Goal: Task Accomplishment & Management: Complete application form

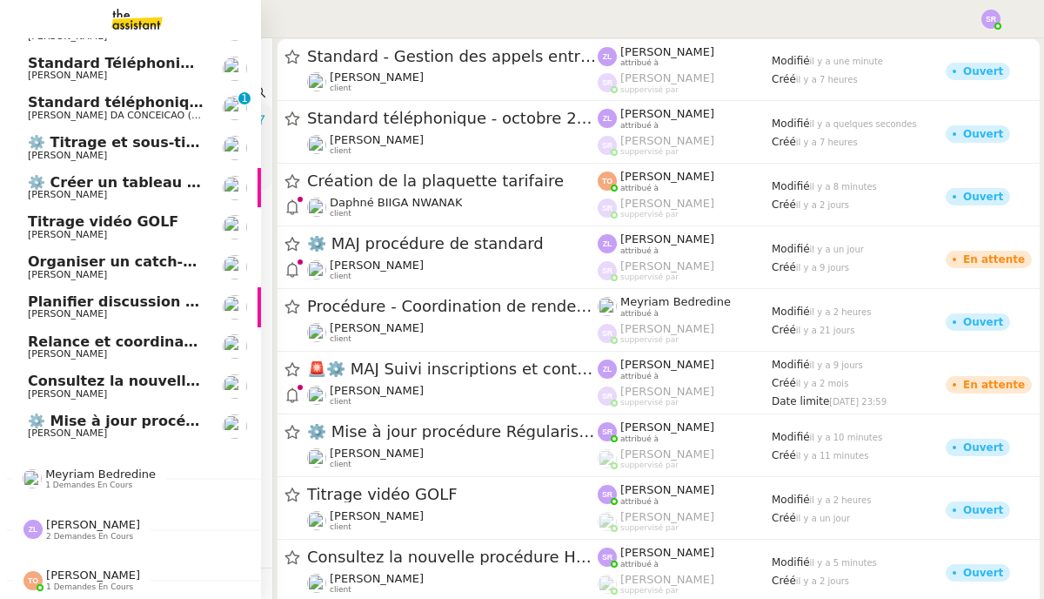
scroll to position [75, 0]
click at [80, 532] on span "2 demandes en cours" at bounding box center [89, 537] width 87 height 10
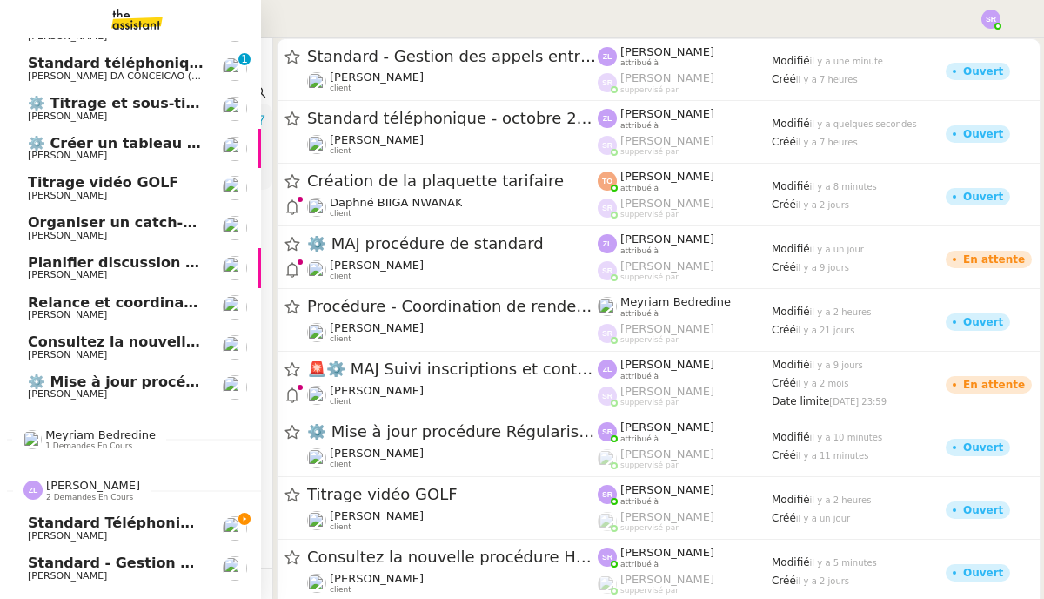
scroll to position [154, 0]
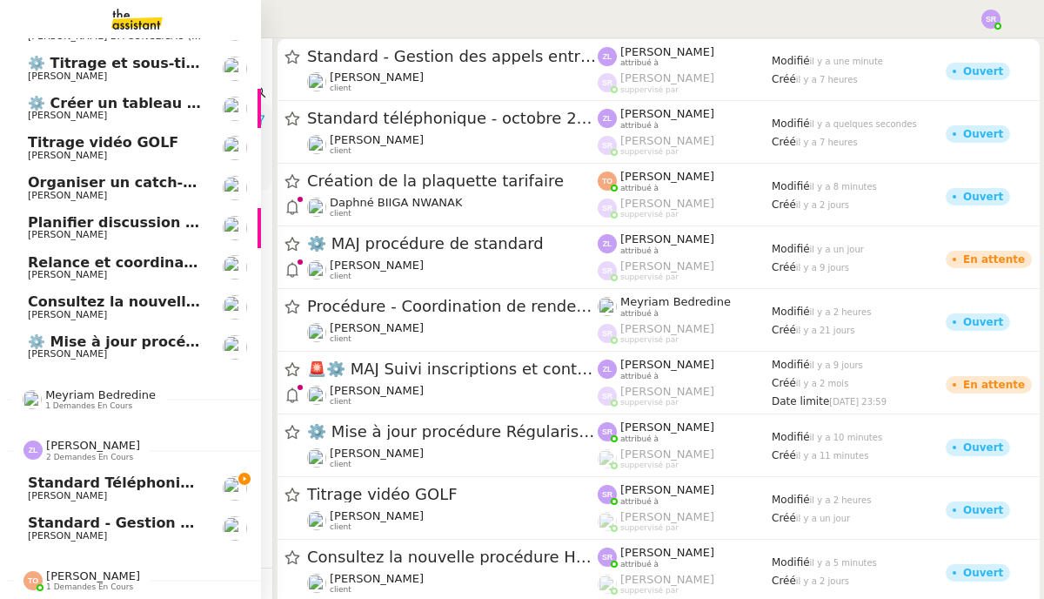
click at [157, 480] on span "Standard téléphonique - octobre 2025" at bounding box center [180, 482] width 304 height 17
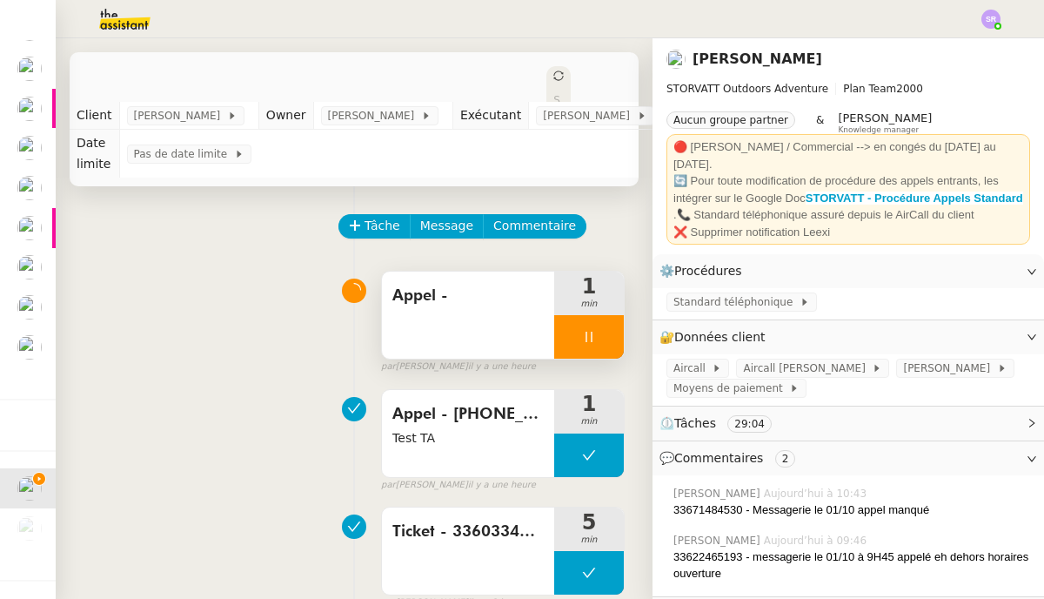
click at [446, 338] on div "Appel -" at bounding box center [468, 314] width 172 height 87
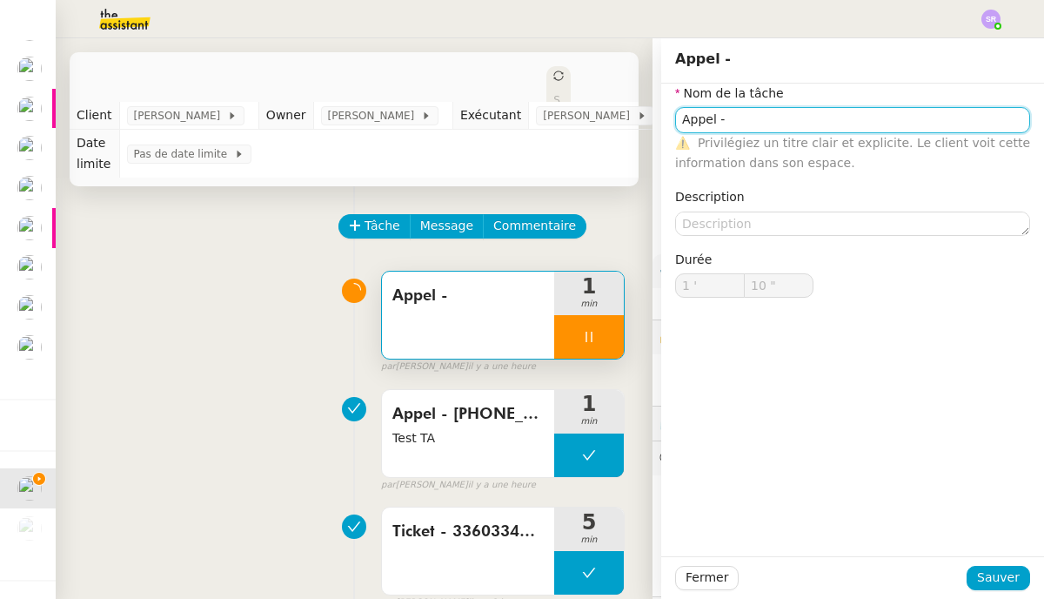
click at [718, 121] on input "Appel -" at bounding box center [852, 119] width 355 height 25
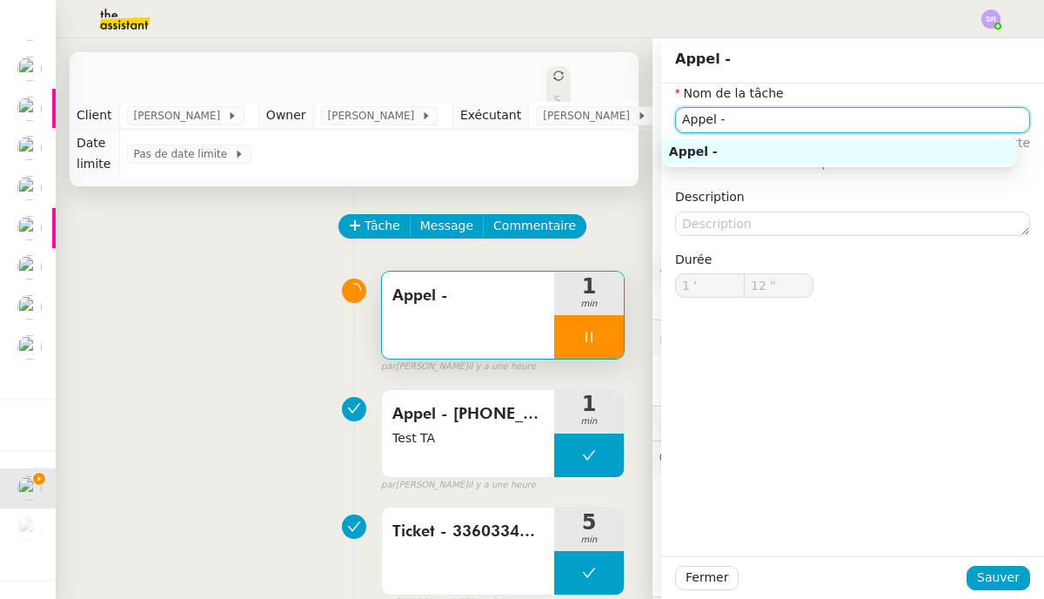
type input "13 ""
paste input "33627304197"
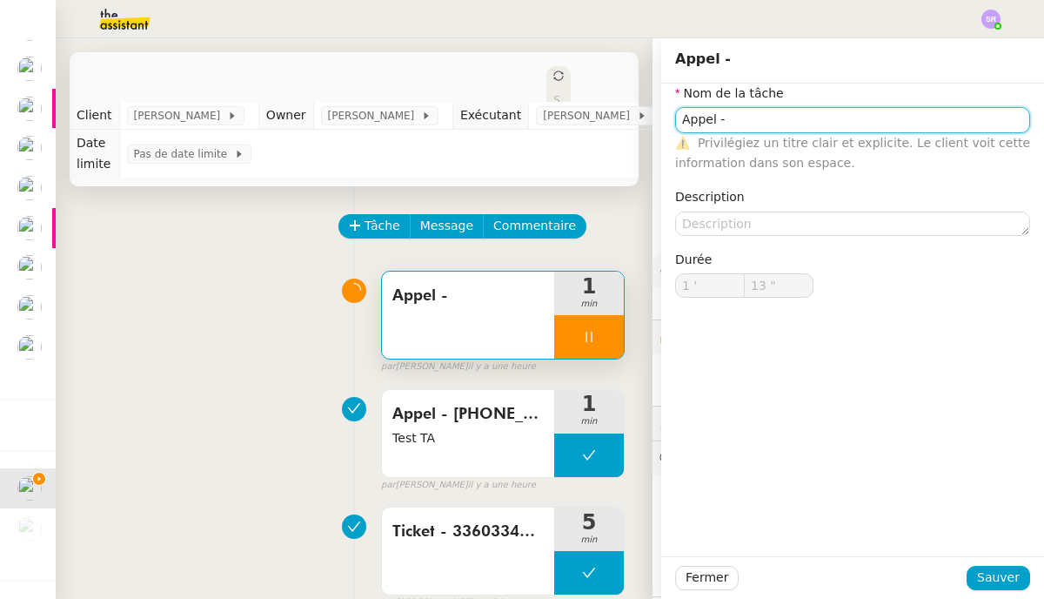
type input "Appel - [PHONE_NUMBER]"
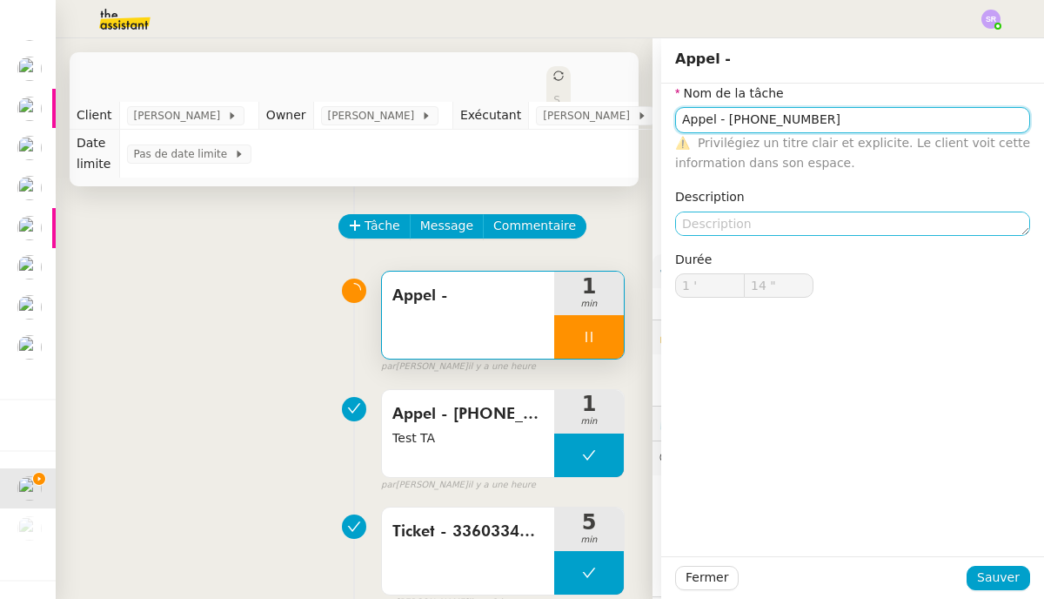
type input "15 ""
type input "Appel - [PHONE_NUMBER]"
click at [718, 221] on textarea at bounding box center [852, 223] width 355 height 24
type input "16 ""
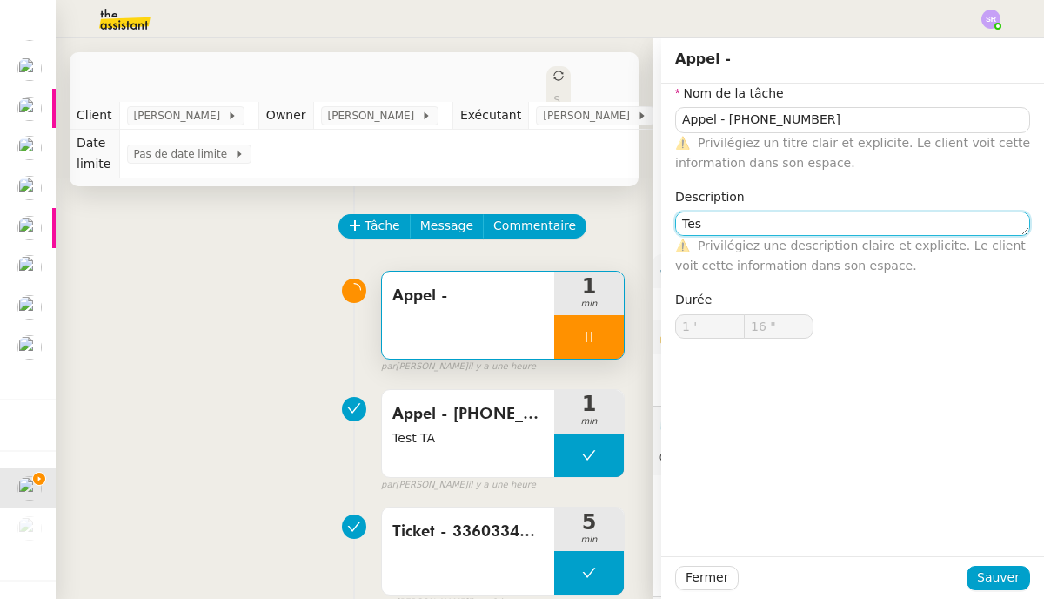
type textarea "Test"
type input "17 ""
type textarea "Test"
type input "18 ""
type textarea "Test TA"
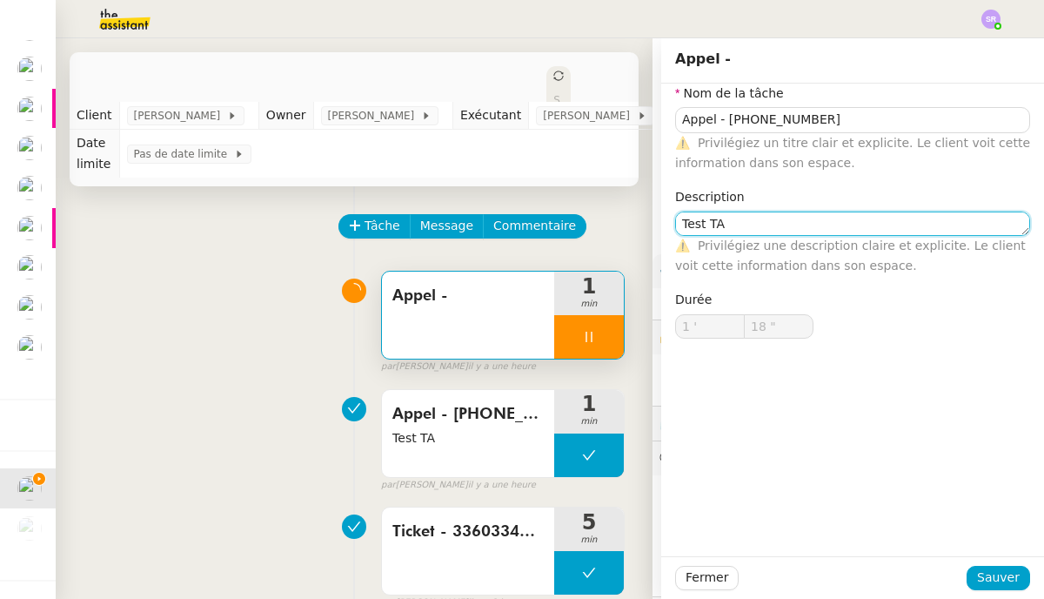
type input "19 ""
type textarea "Test TA"
type input "21 ""
type textarea "Test TA x"
type input "22 ""
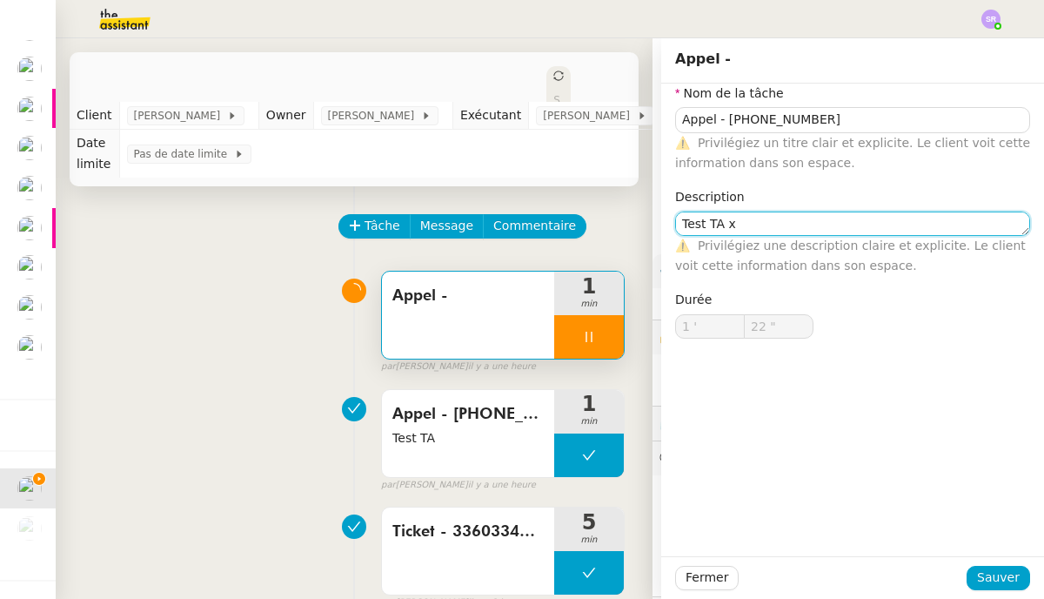
type textarea "Test TA x3"
type input "27 ""
type textarea "Test TA x3"
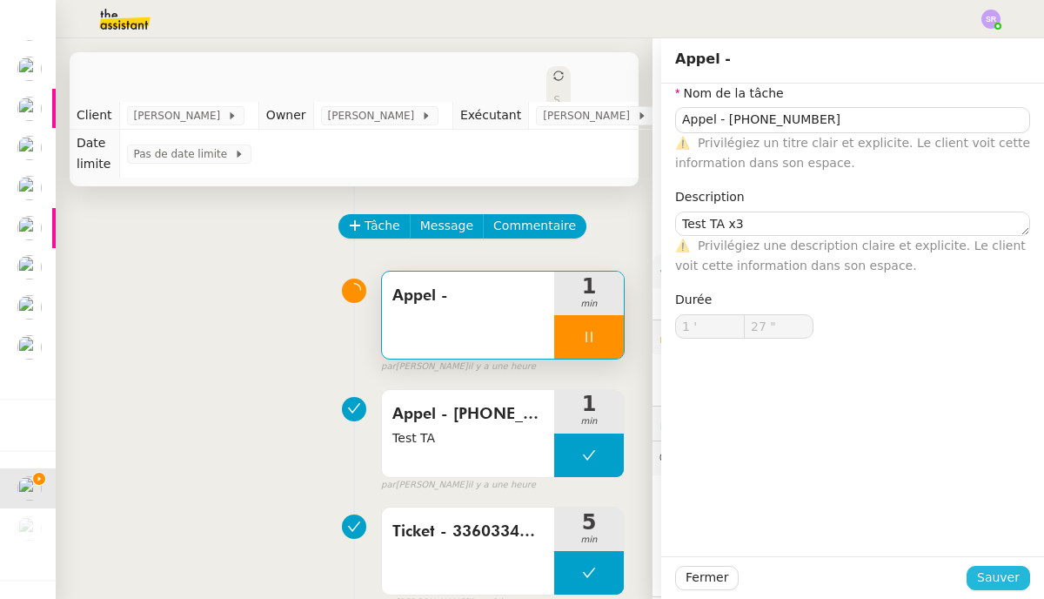
click at [718, 577] on span "Sauver" at bounding box center [998, 577] width 43 height 20
type input "28 ""
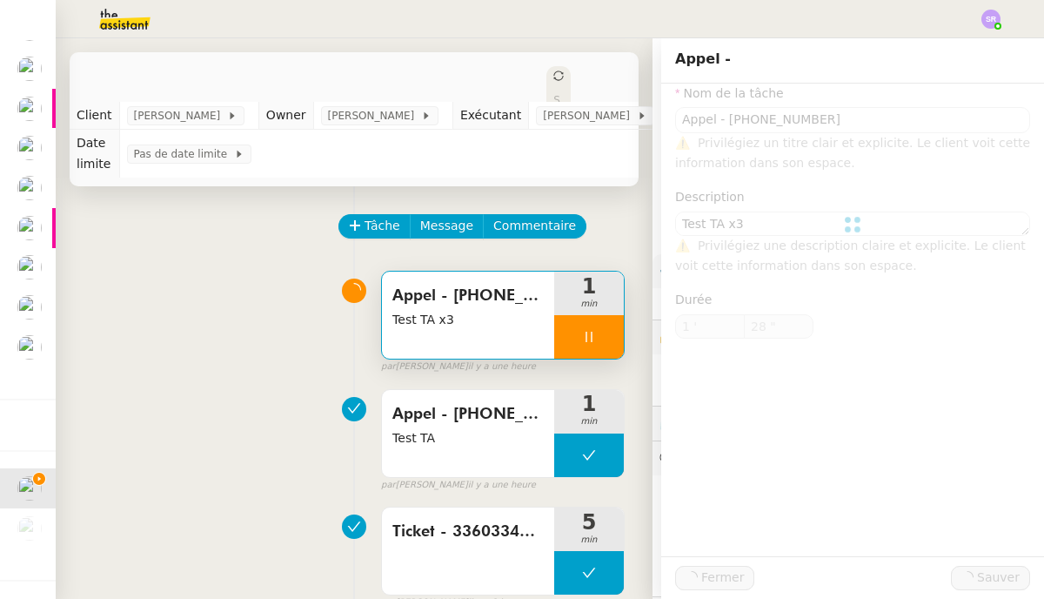
type input "Appel - [PHONE_NUMBER]"
type textarea "Test TA x3"
type input "1 '"
type input "28 ""
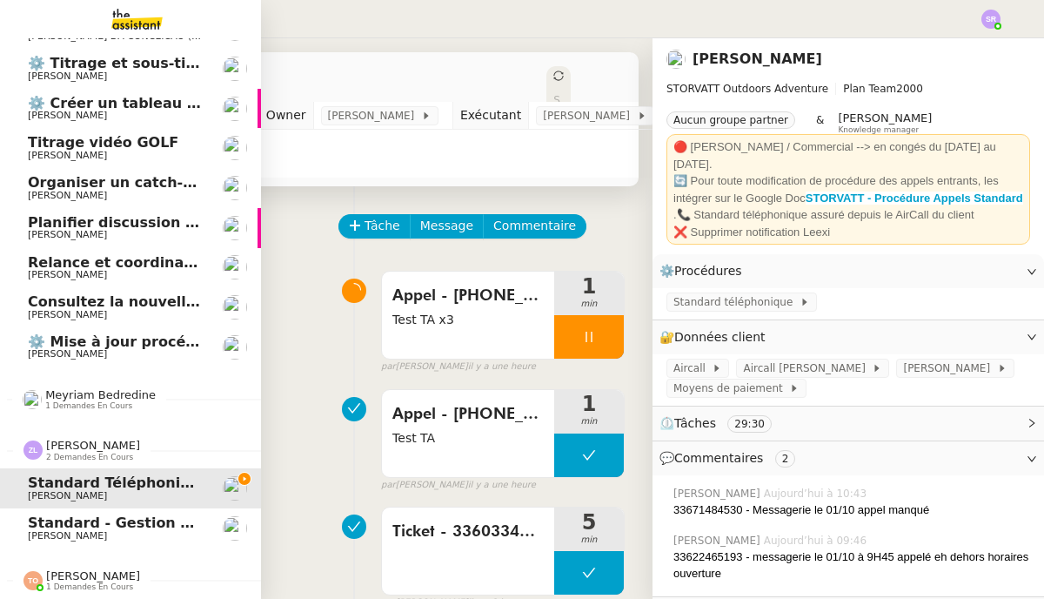
click at [42, 519] on span "Standard - Gestion des appels entrants - octobre 2025" at bounding box center [244, 522] width 433 height 17
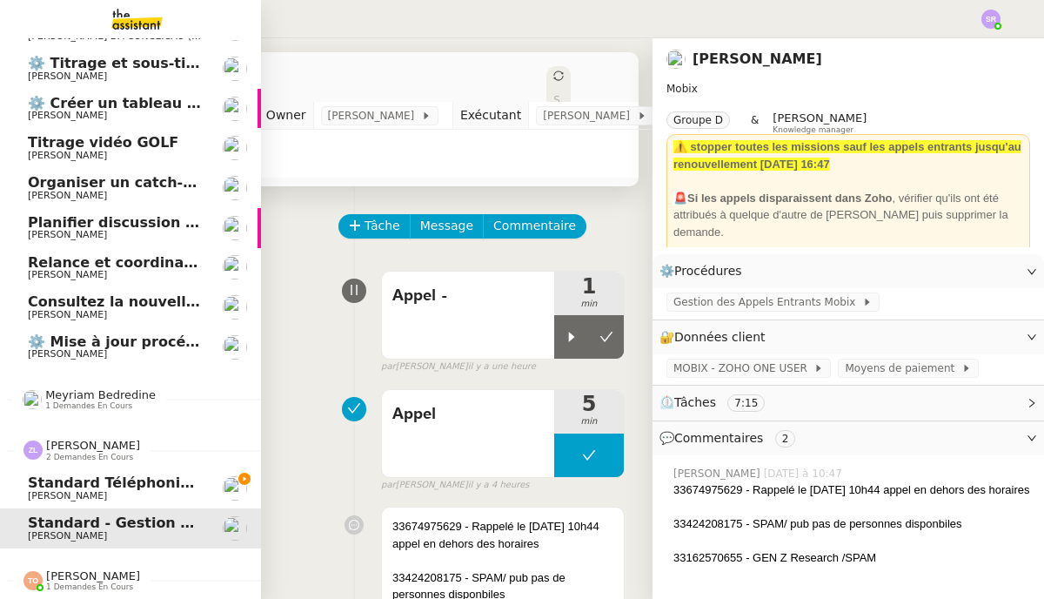
click at [78, 519] on span "Standard - Gestion des appels entrants - octobre 2025" at bounding box center [244, 522] width 433 height 17
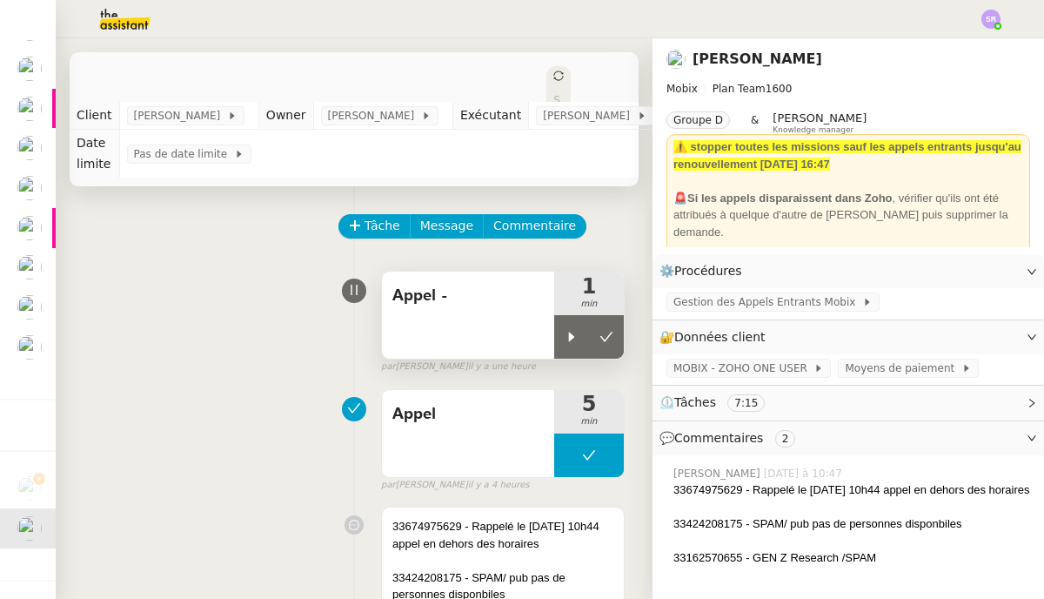
scroll to position [75, 0]
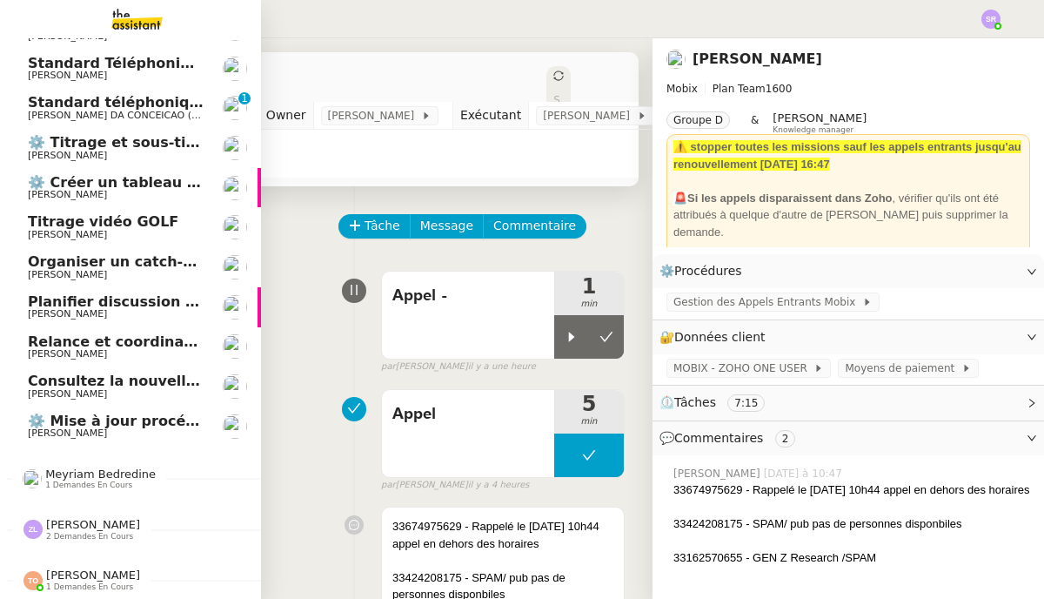
click at [97, 532] on span "2 demandes en cours" at bounding box center [89, 537] width 87 height 10
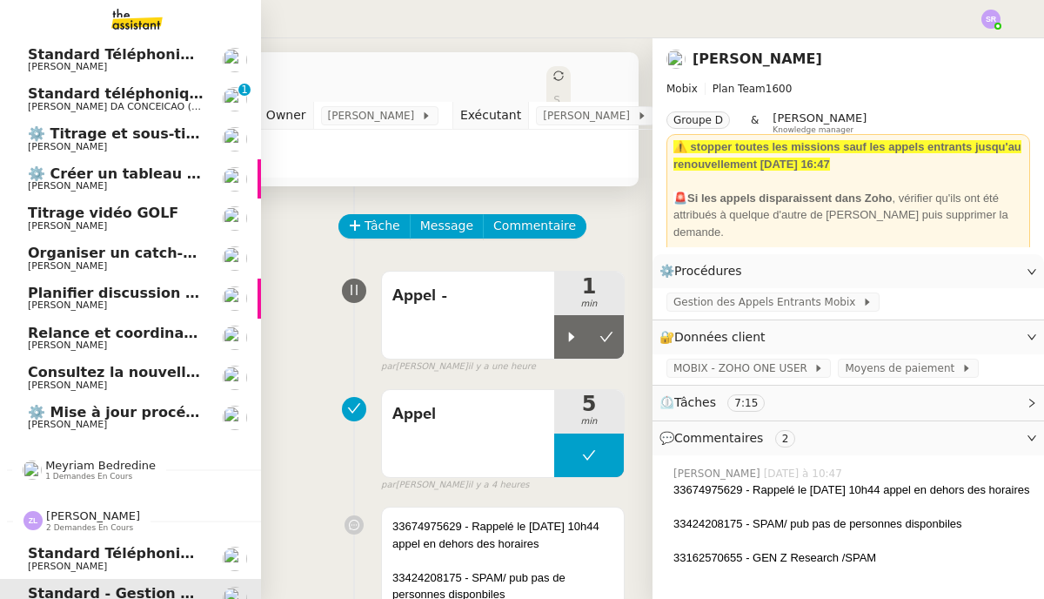
scroll to position [154, 0]
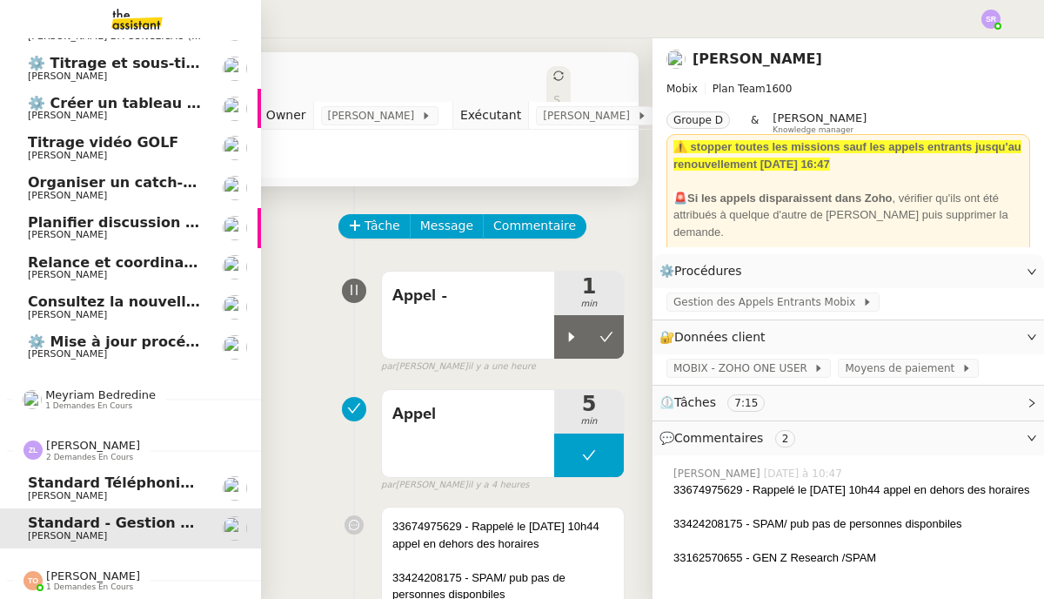
click at [127, 518] on span "Standard - Gestion des appels entrants - octobre 2025" at bounding box center [244, 522] width 433 height 17
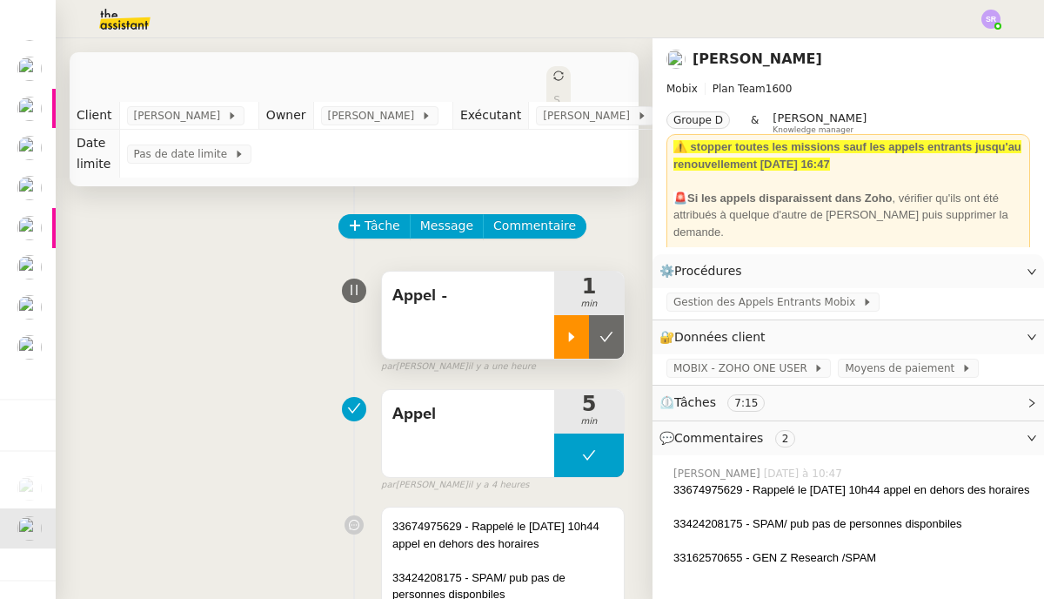
click at [565, 344] on icon at bounding box center [572, 337] width 14 height 14
click at [452, 344] on div "Appel -" at bounding box center [468, 314] width 172 height 87
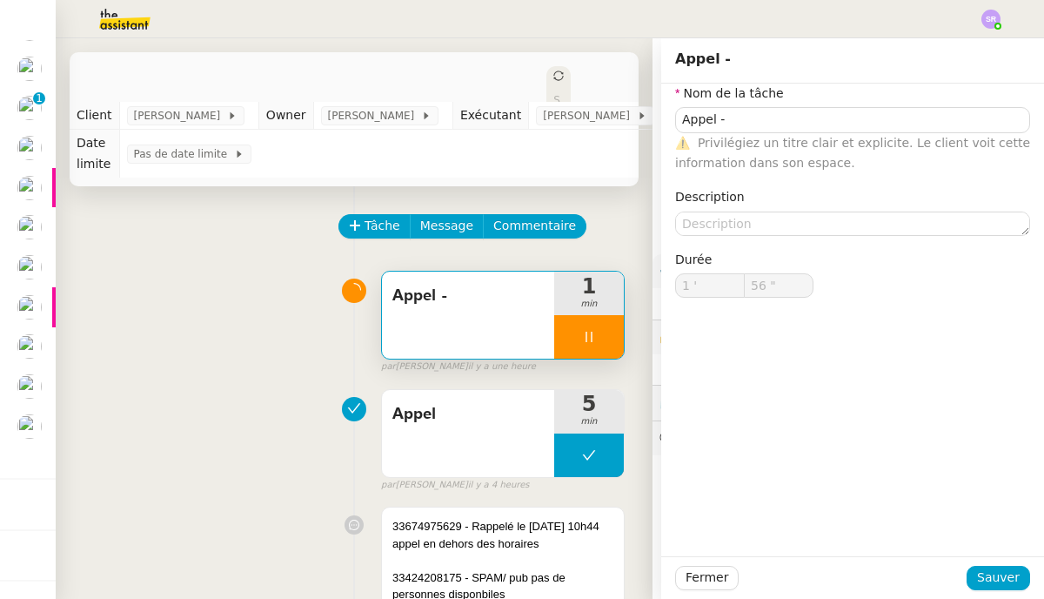
click at [718, 293] on div "Durée 1 ' 56 "" at bounding box center [852, 288] width 369 height 76
drag, startPoint x: 766, startPoint y: 116, endPoint x: 774, endPoint y: 124, distance: 12.3
click at [718, 117] on input "Appel -" at bounding box center [852, 119] width 355 height 25
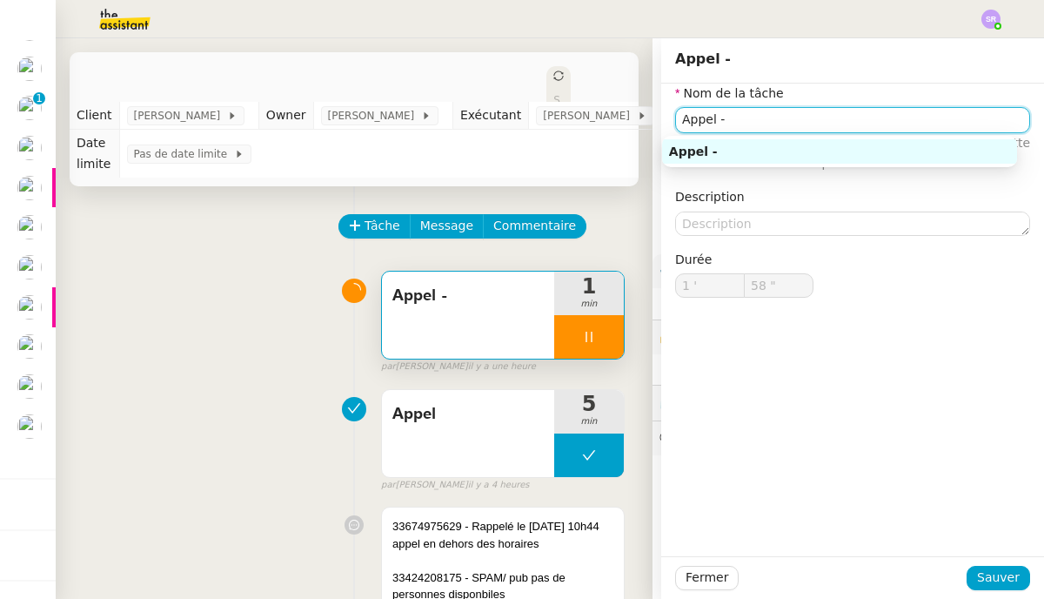
type input "59 ""
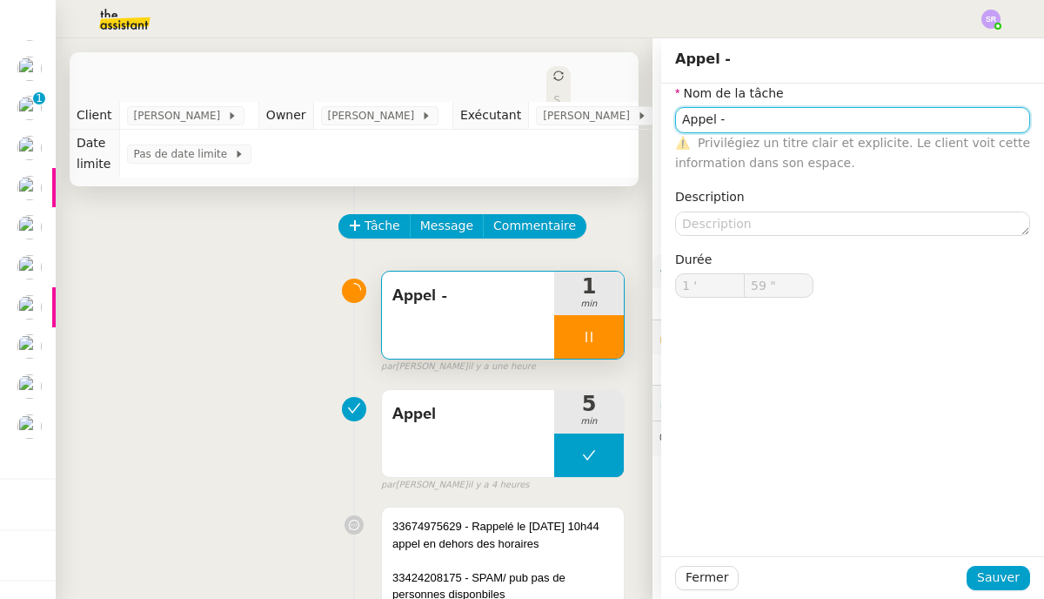
type input "Appel -"
type input "2 '"
type input "0 ""
paste input "33621826392"
type input "Appel - [PHONE_NUMBER]"
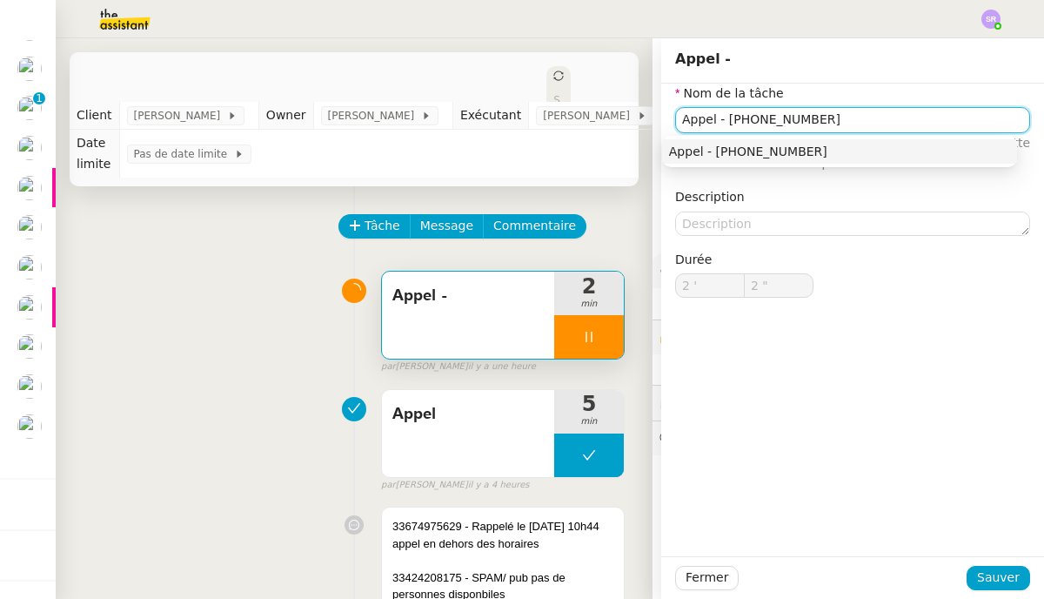
click at [718, 154] on div "Appel - [PHONE_NUMBER]" at bounding box center [839, 152] width 341 height 16
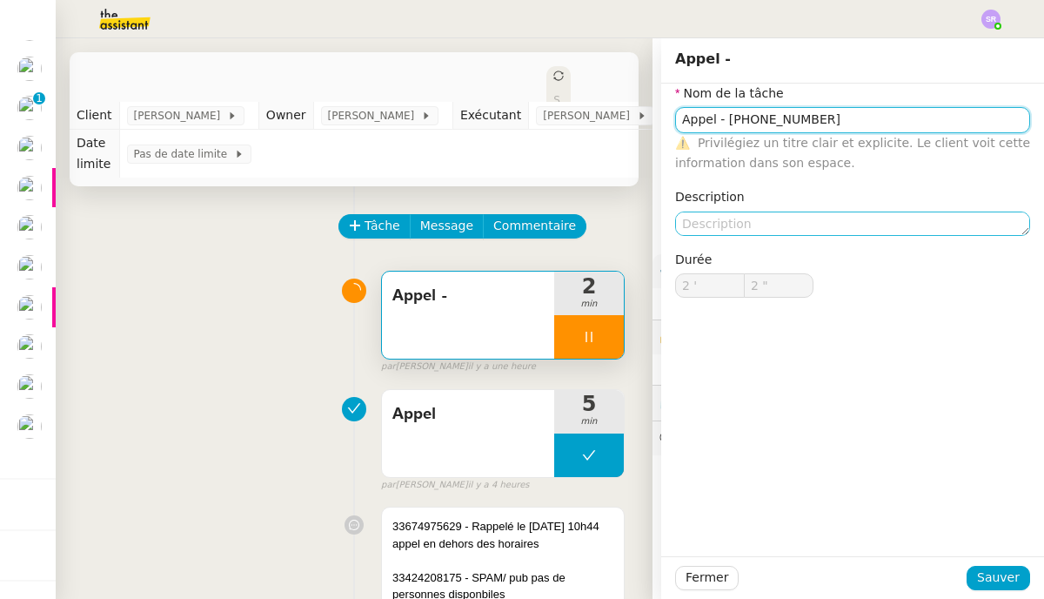
type input "3 ""
type input "Appel - [PHONE_NUMBER]"
click at [718, 224] on textarea at bounding box center [852, 223] width 355 height 24
type input "7 ""
type textarea "+"
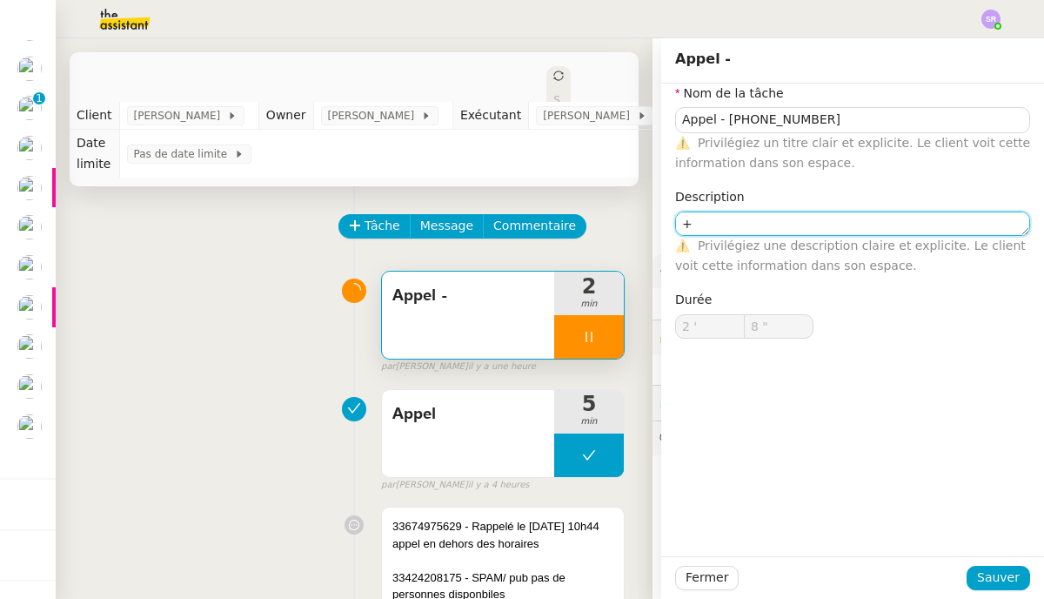
type input "9 ""
type textarea "+"
click at [558, 330] on div at bounding box center [589, 337] width 70 height 44
type input "Appel -"
type input "2 '"
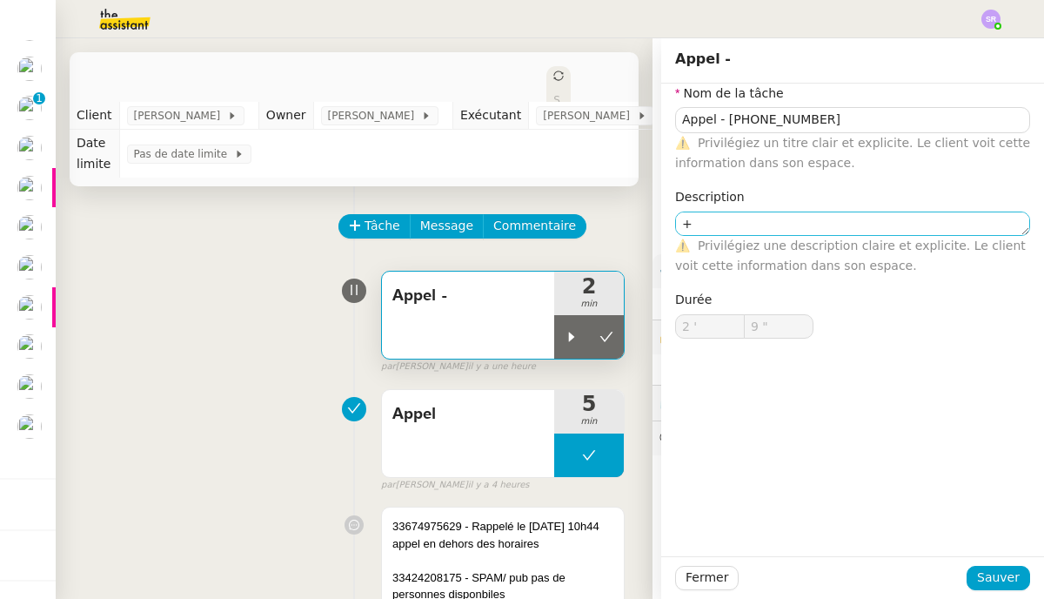
type input "9 ""
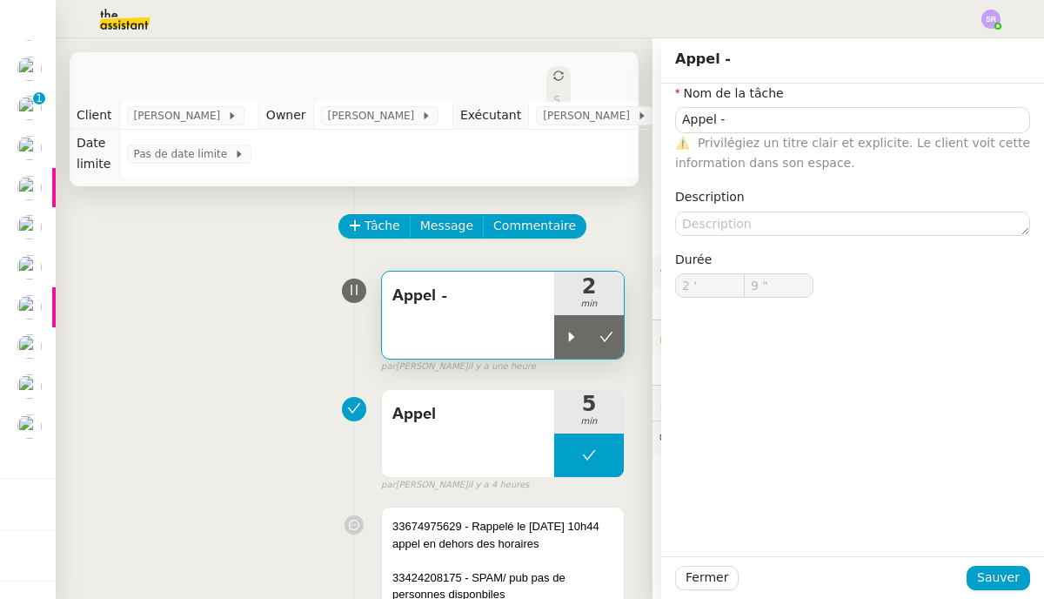
type input "Appel -"
type input "2 '"
type input "9 ""
click at [704, 220] on textarea at bounding box center [852, 223] width 355 height 24
click at [600, 333] on icon at bounding box center [607, 337] width 14 height 14
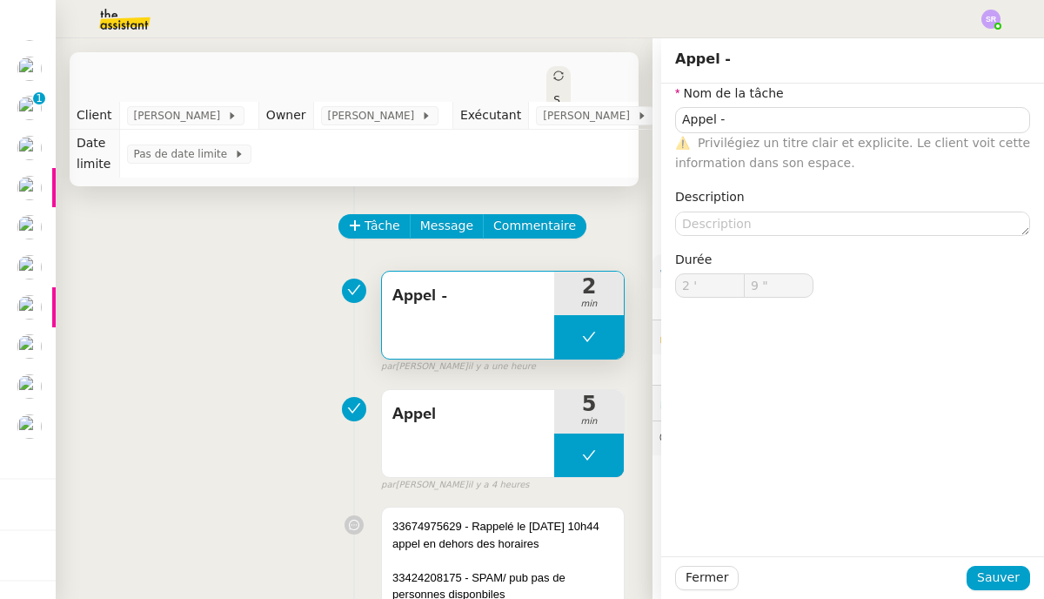
type input "Appel -"
type input "2 '"
type input "9 ""
type input "Appel -"
type input "2 '"
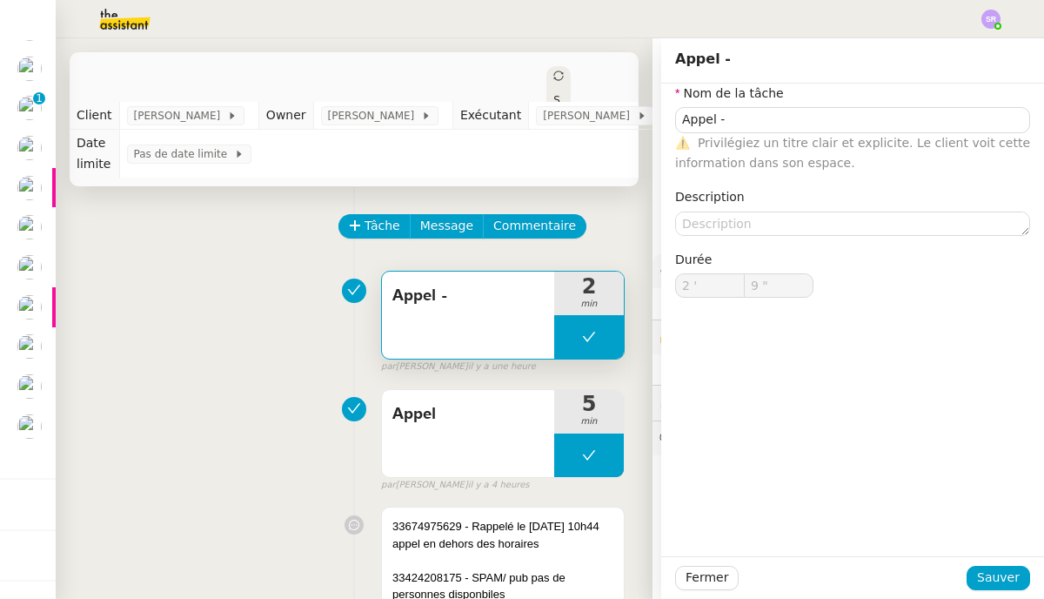
type input "9 ""
click at [680, 231] on textarea at bounding box center [852, 223] width 355 height 24
click at [504, 330] on div "Appel -" at bounding box center [468, 314] width 172 height 87
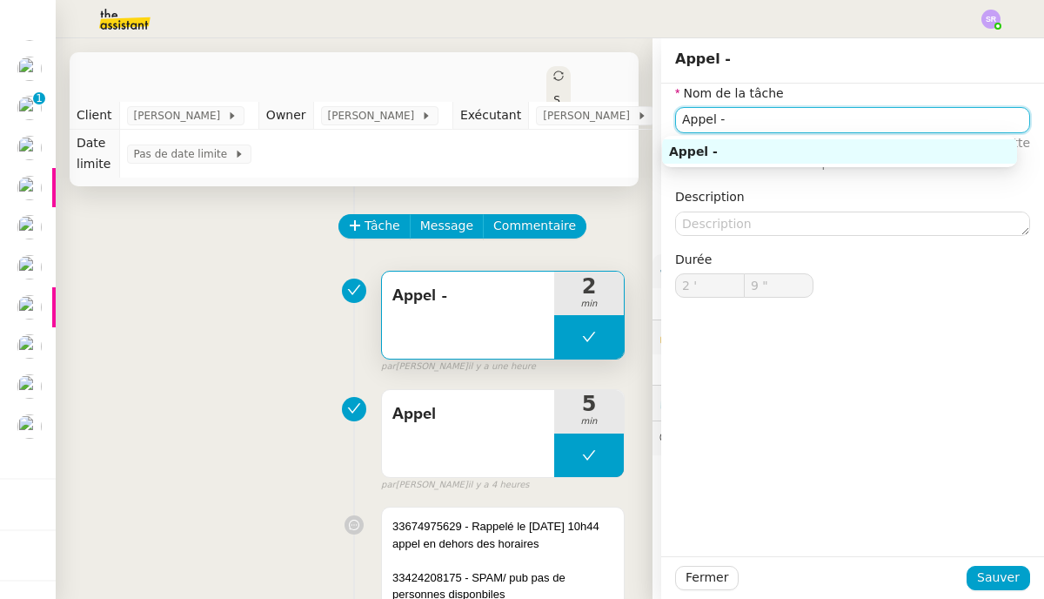
click at [718, 121] on input "Appel -" at bounding box center [852, 119] width 355 height 25
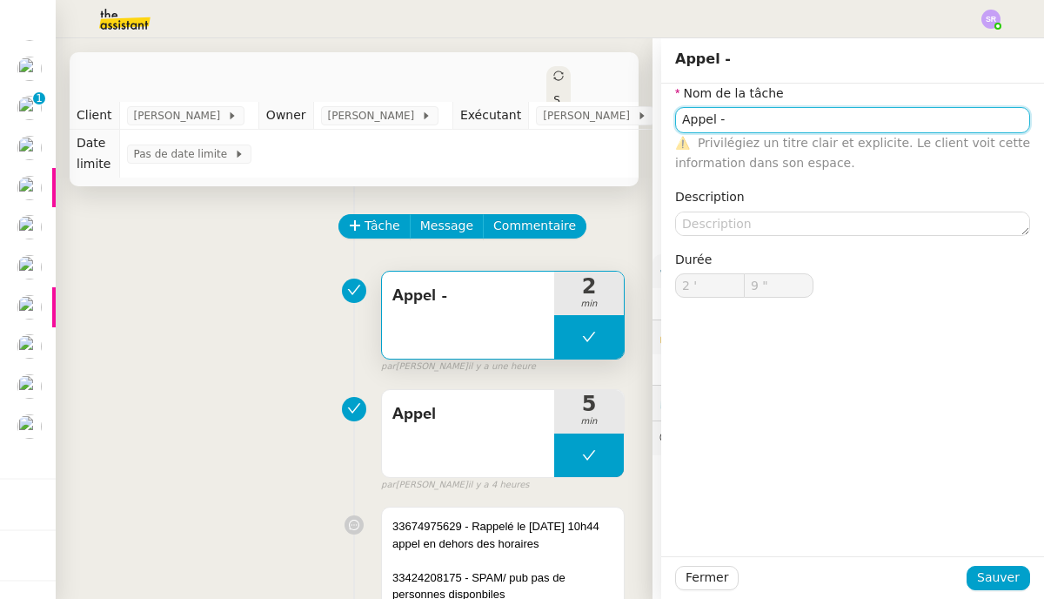
click at [718, 119] on input "Appel -" at bounding box center [852, 119] width 355 height 25
paste input "33621826392"
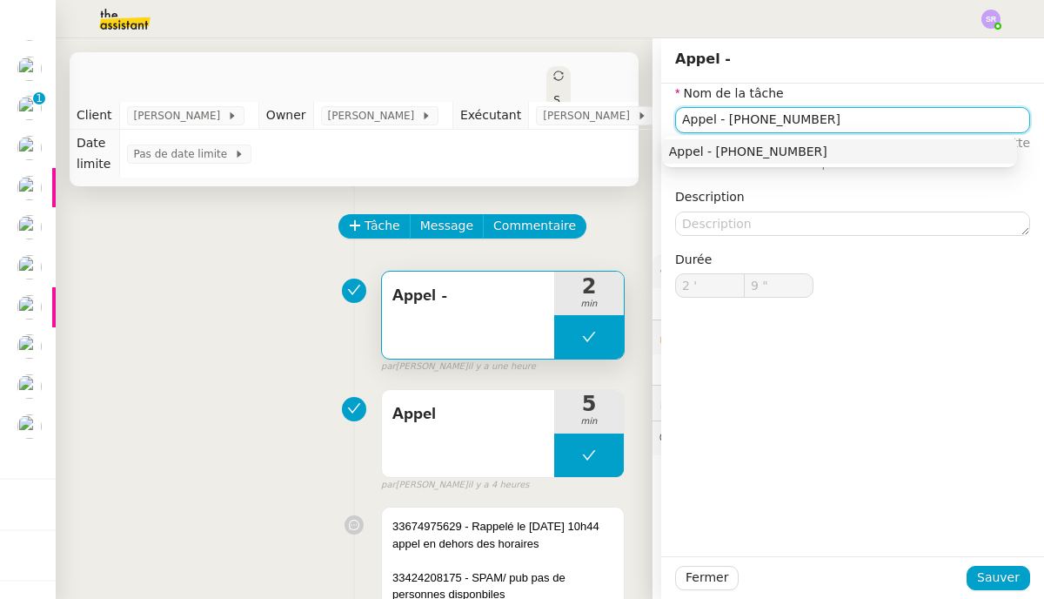
click at [718, 154] on div "Appel - [PHONE_NUMBER]" at bounding box center [839, 152] width 341 height 16
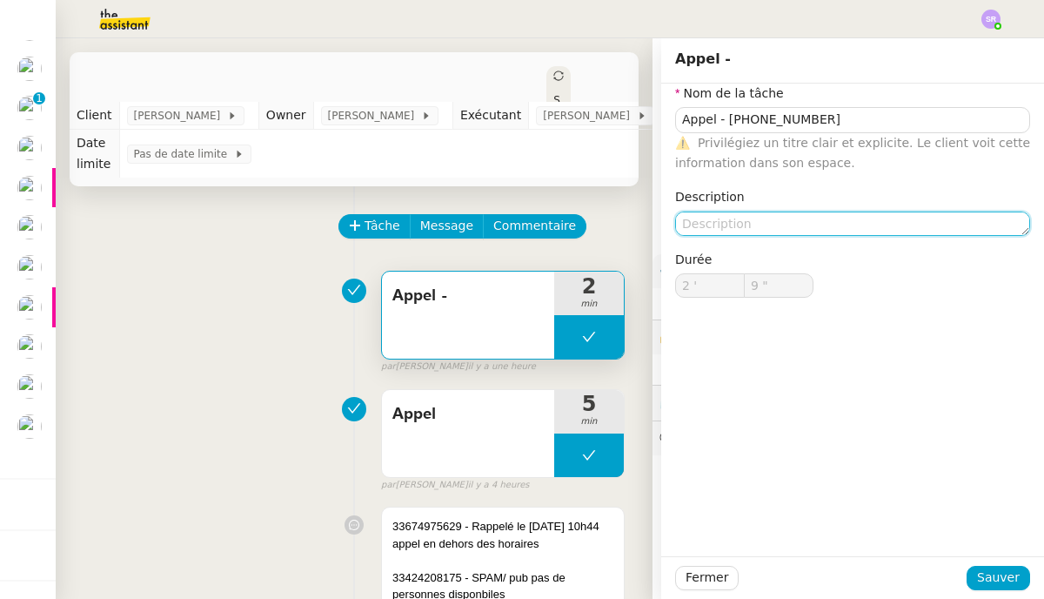
click at [718, 213] on textarea at bounding box center [852, 223] width 355 height 24
click at [554, 332] on button at bounding box center [589, 337] width 70 height 44
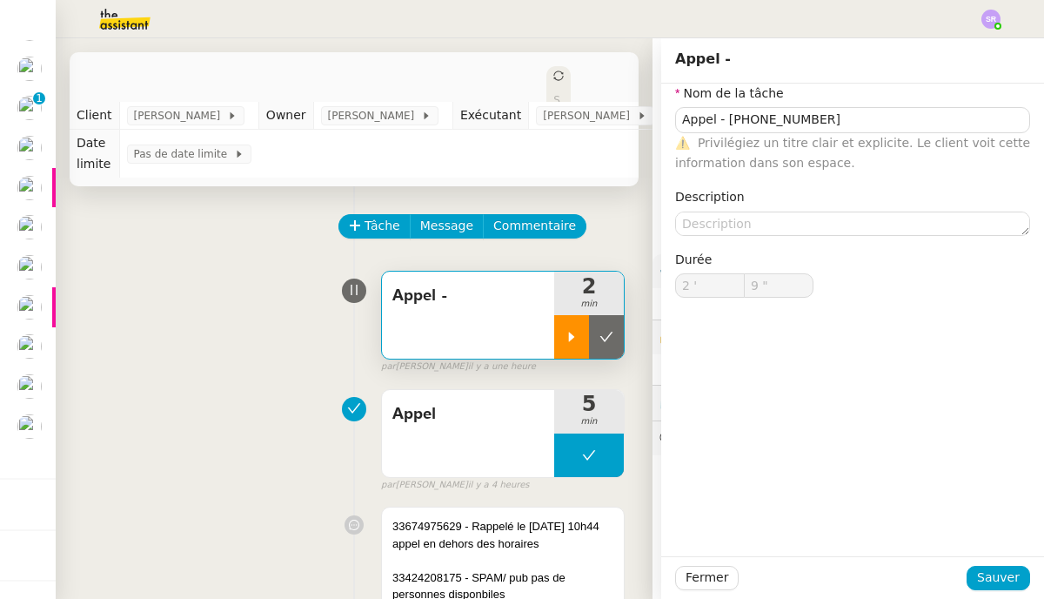
type input "Appel -"
type input "2 '"
type input "9 ""
type input "Appel -"
type input "2 '"
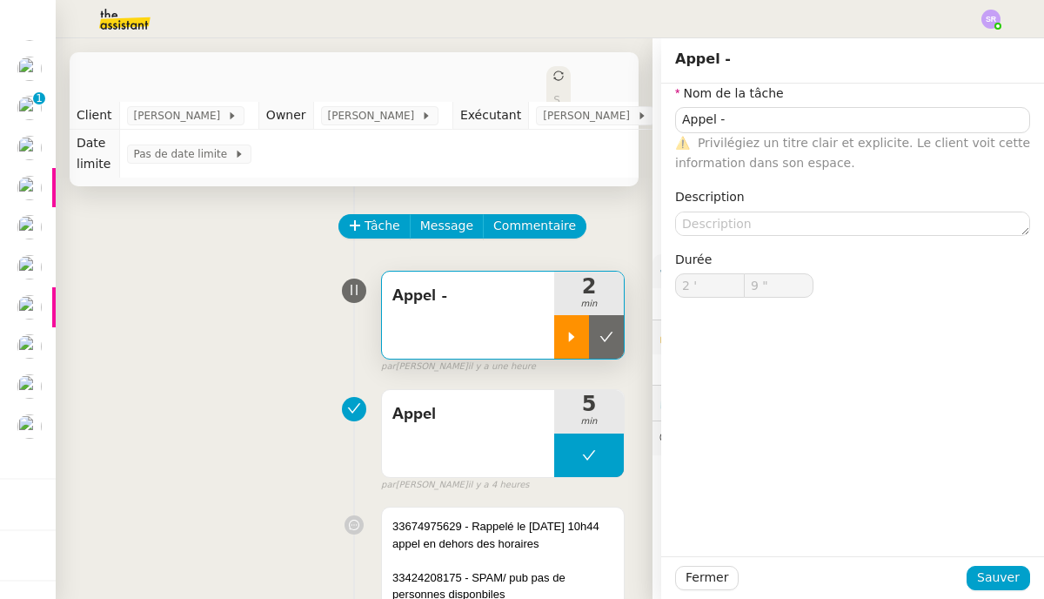
type input "9 ""
click at [565, 344] on icon at bounding box center [572, 337] width 14 height 14
type input "Appel -"
type input "2 '"
type input "9 ""
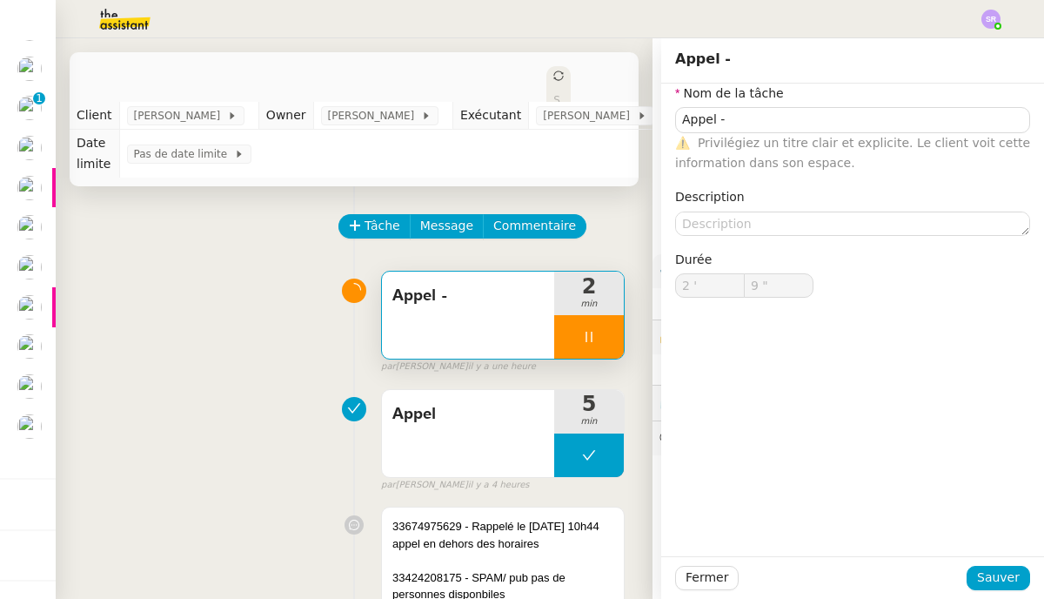
type input "Appel -"
type input "2 '"
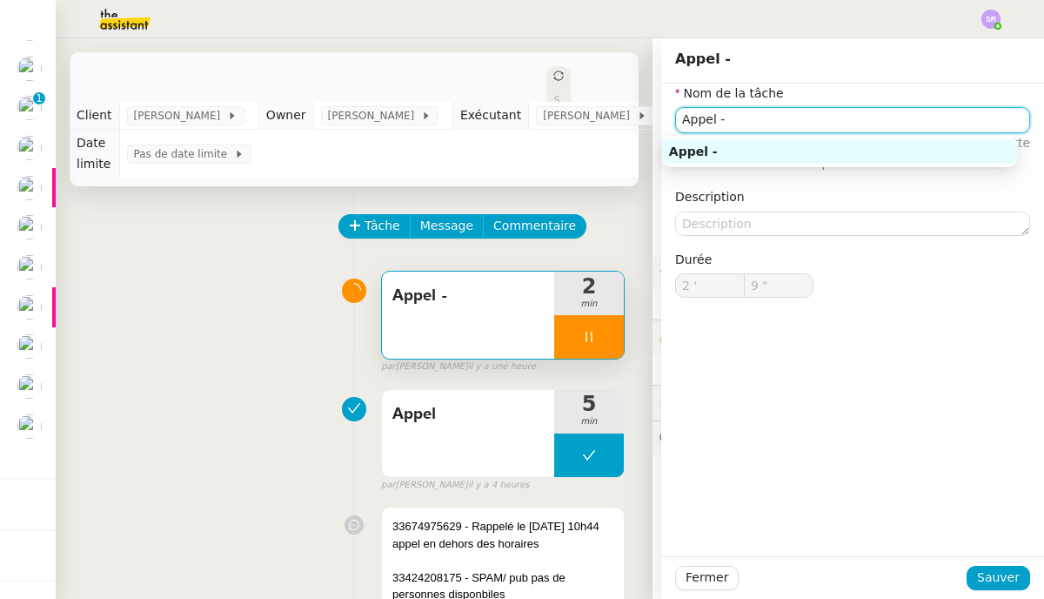
type input "10 ""
drag, startPoint x: 734, startPoint y: 126, endPoint x: 746, endPoint y: 127, distance: 11.3
click at [718, 125] on input "Appel -" at bounding box center [852, 119] width 355 height 25
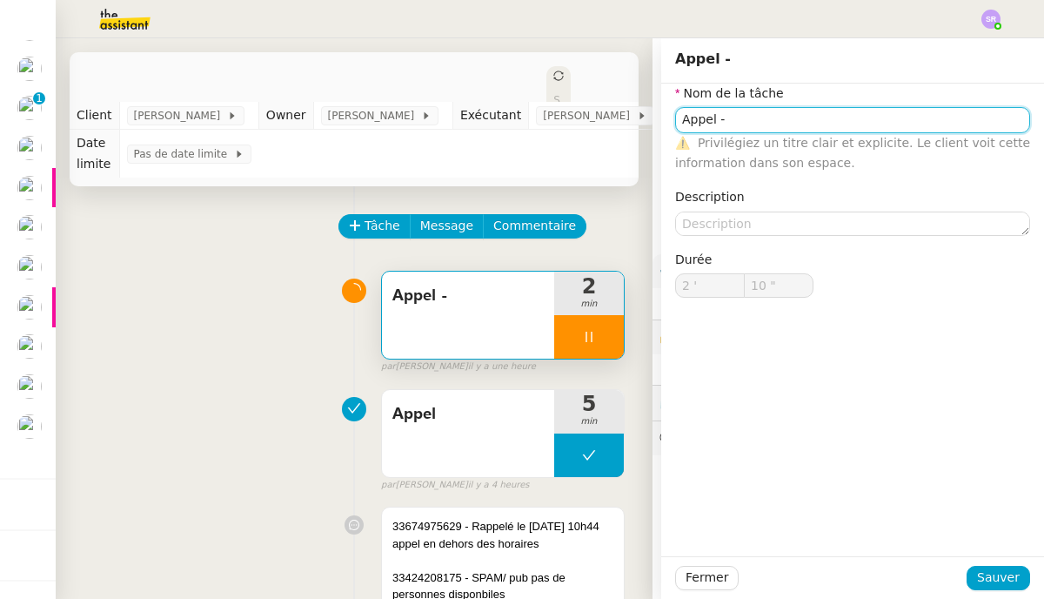
type input "Appel -"
type input "11 ""
paste input "33621826392"
type input "Appel - [PHONE_NUMBER]"
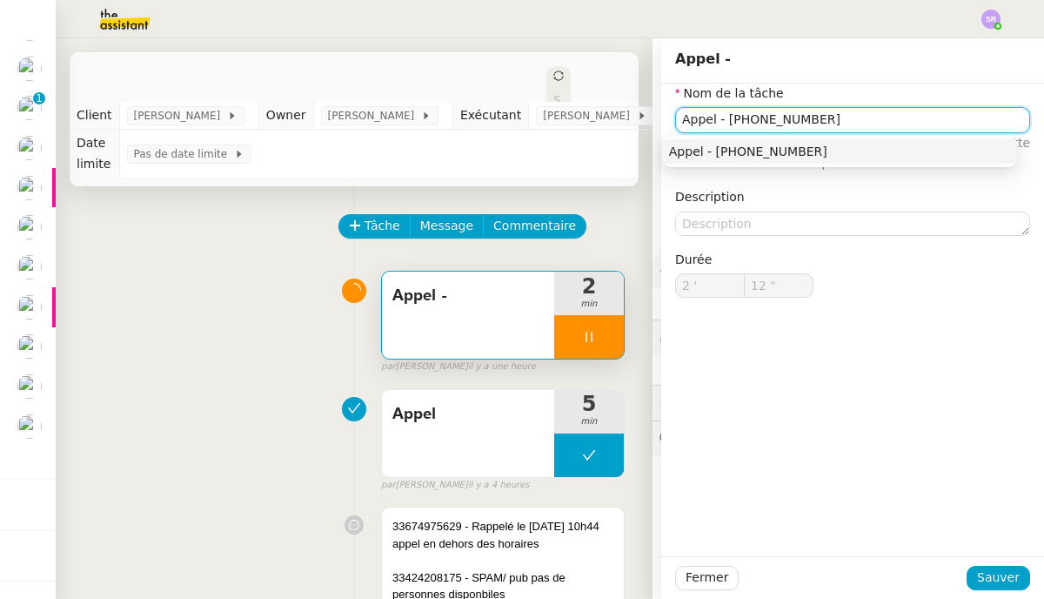
click at [718, 156] on div "Appel - [PHONE_NUMBER]" at bounding box center [839, 152] width 341 height 16
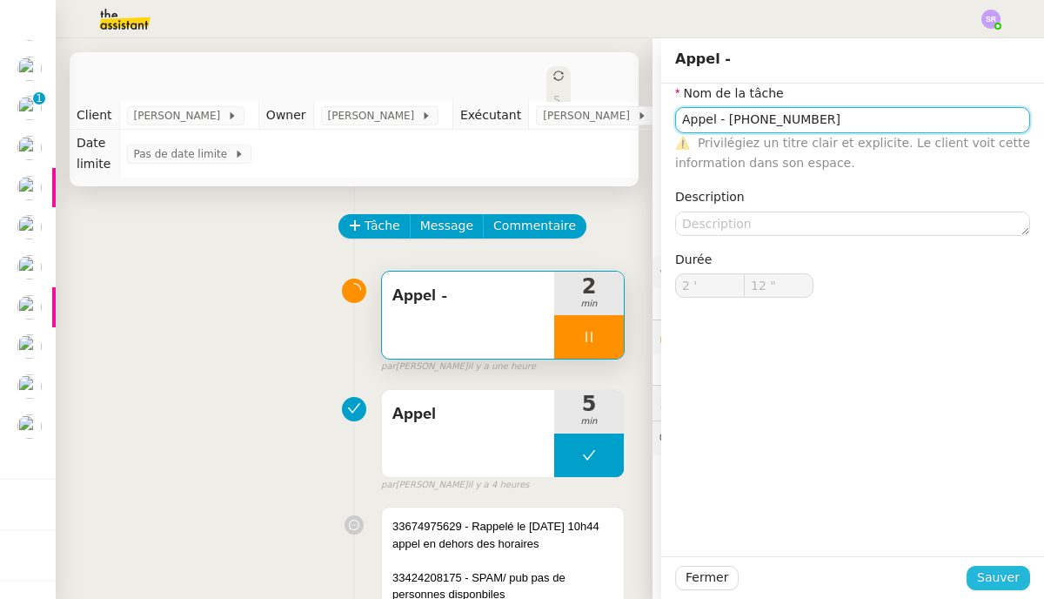
type input "13 ""
type input "Appel - [PHONE_NUMBER]"
click at [718, 573] on span "Sauver" at bounding box center [998, 577] width 43 height 20
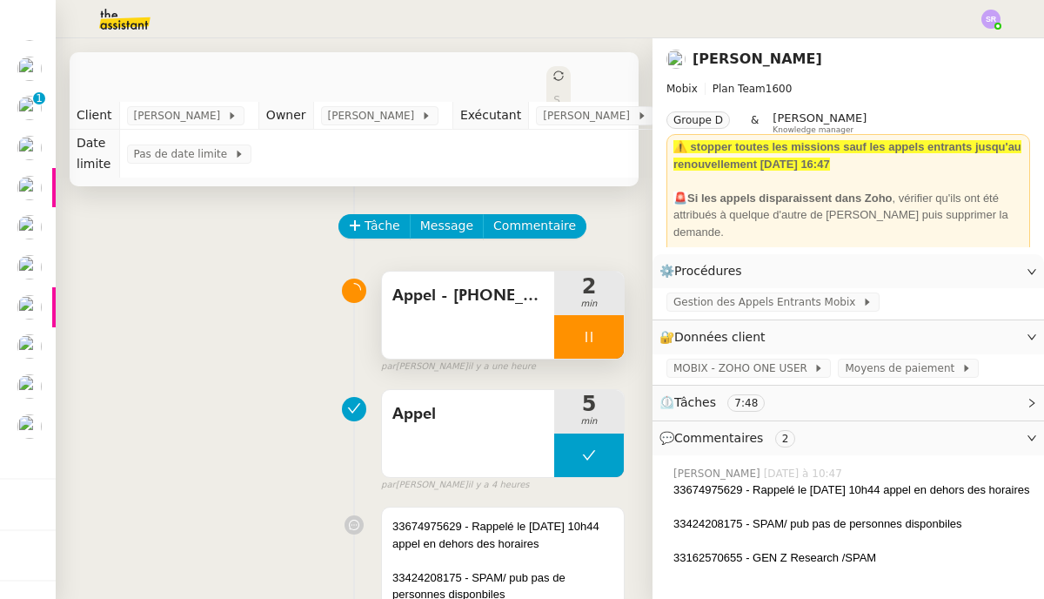
click at [506, 339] on div "Appel - [PHONE_NUMBER]" at bounding box center [468, 314] width 172 height 87
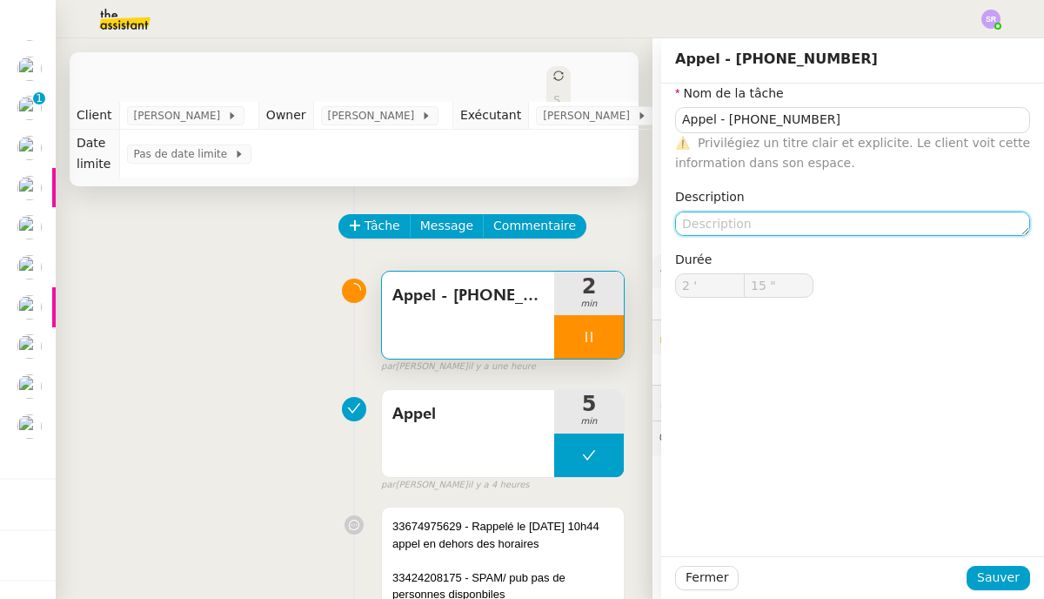
click at [718, 226] on textarea at bounding box center [852, 223] width 355 height 24
type input "18 ""
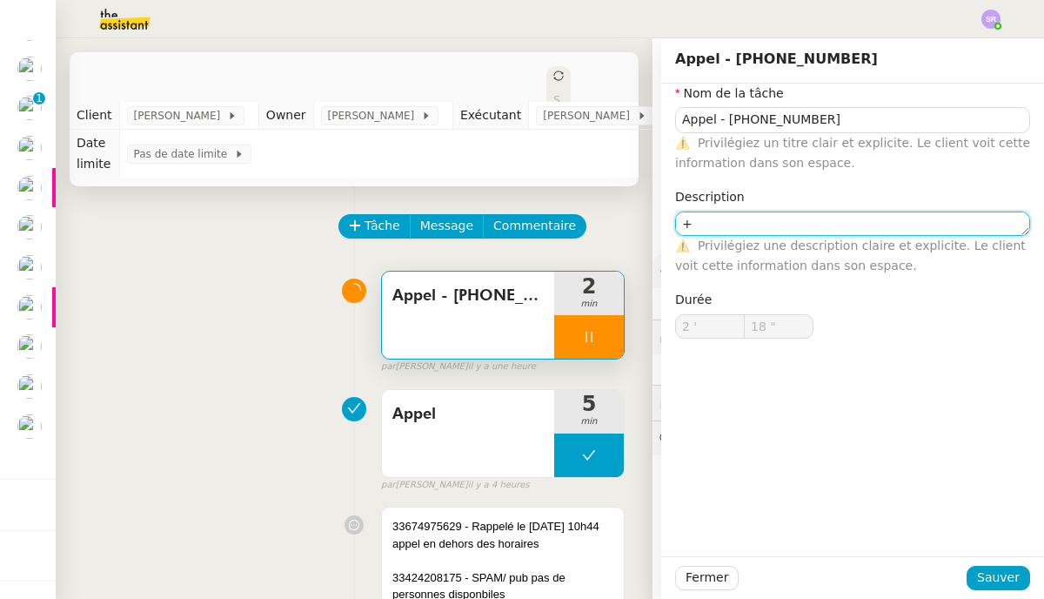
type textarea "+"
type input "19 ""
type textarea "+ conne"
type input "20 ""
type textarea "+ connexion"
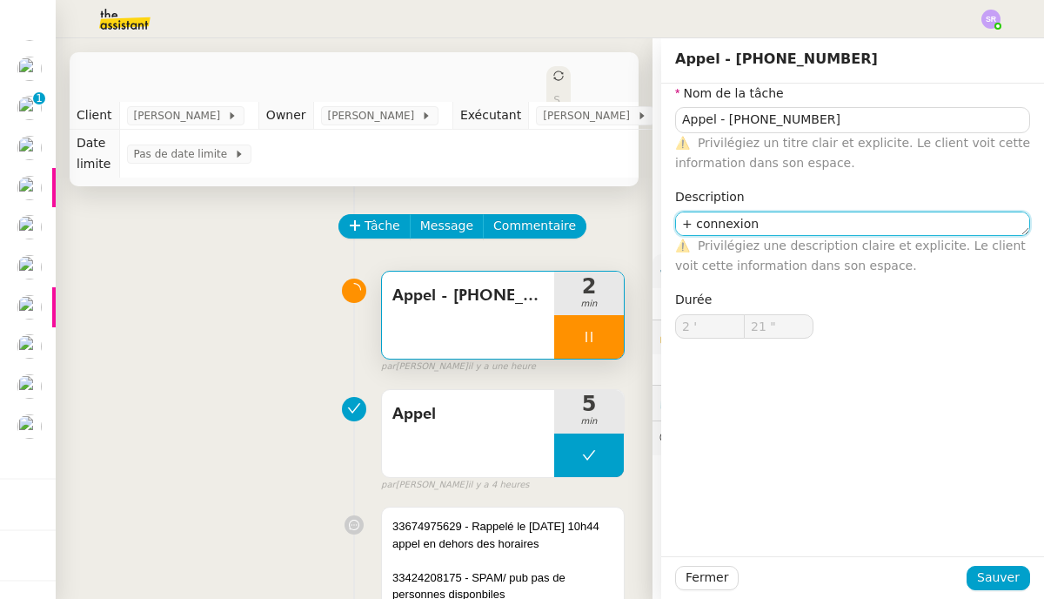
type input "22 ""
type textarea "+ connexion + re"
type input "23 ""
type textarea "+ connexion + renomma"
type input "24 ""
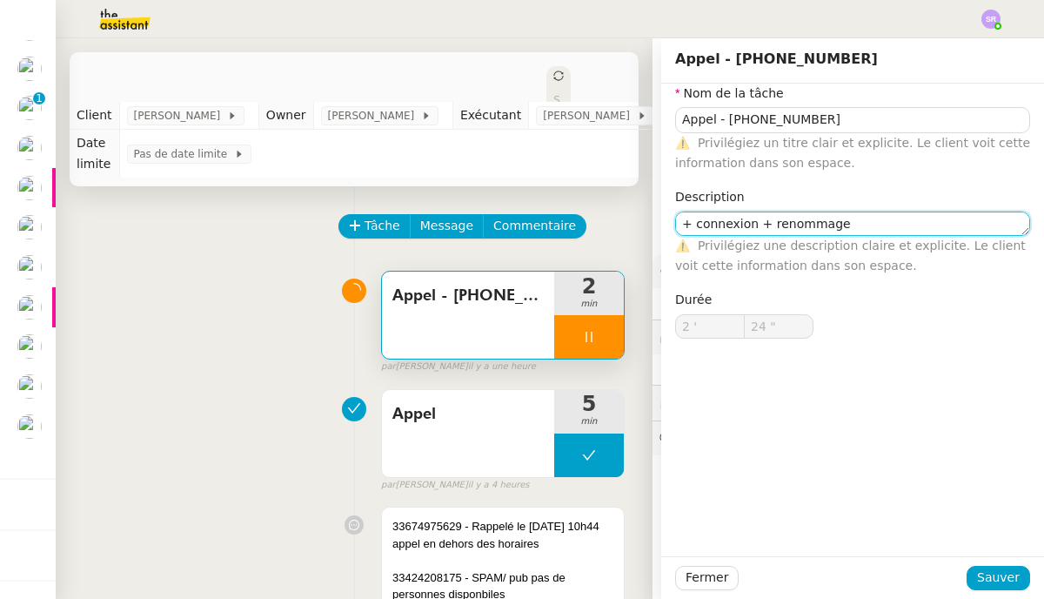
type textarea "+ connexion + renommage"
type input "29 ""
type textarea "+ connexion + renommage ch"
type input "30 ""
type textarea "+ connexion + renommage chrono"
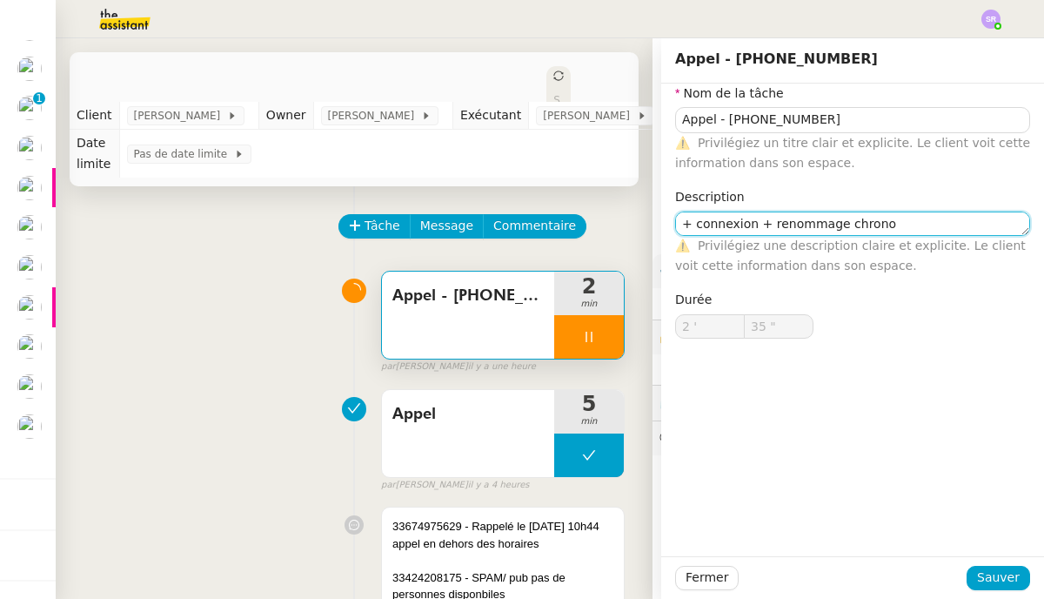
click at [718, 229] on textarea "+ connexion + renommage chrono" at bounding box center [852, 223] width 355 height 24
click at [718, 231] on textarea "+ connexion + renommage chrono" at bounding box center [852, 223] width 355 height 24
type input "36 ""
click at [718, 222] on textarea "+ connexion + renommage chrono" at bounding box center [852, 223] width 355 height 24
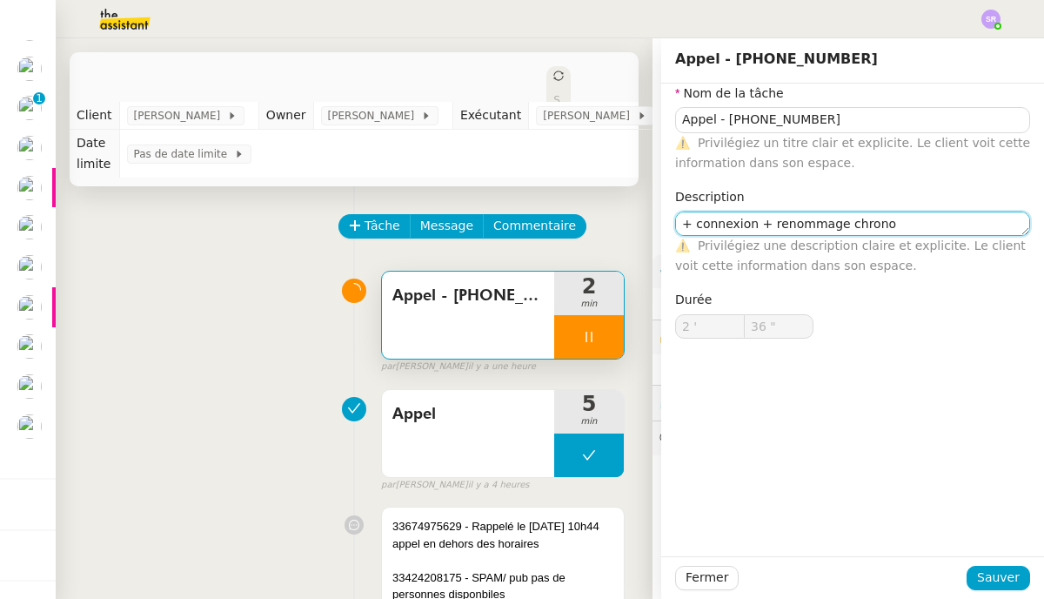
click at [718, 222] on textarea "+ connexion + renommage chrono" at bounding box center [852, 223] width 355 height 24
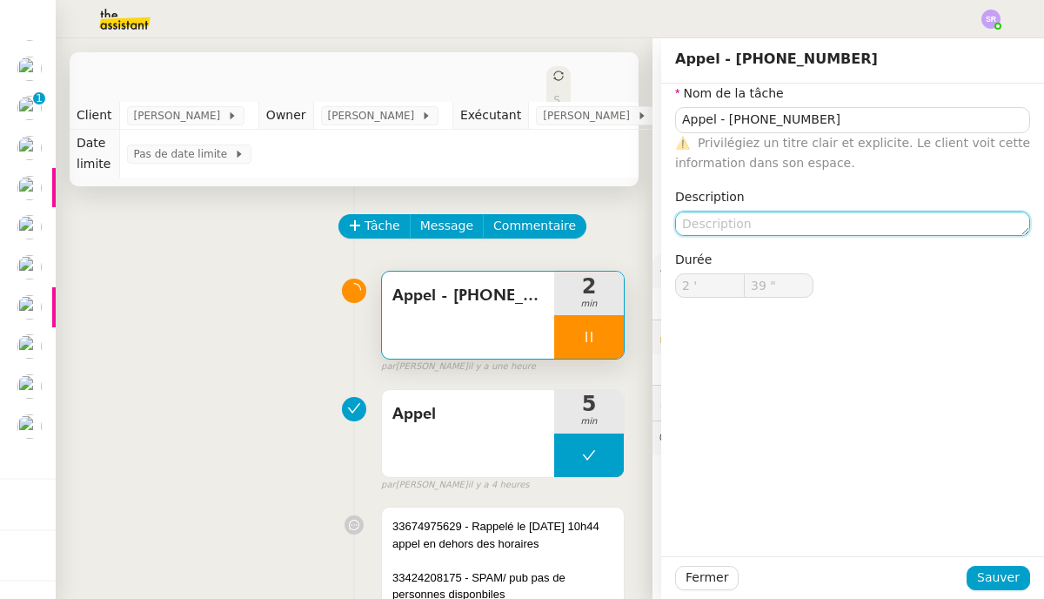
click at [718, 222] on textarea at bounding box center [852, 223] width 355 height 24
type input "40 ""
click at [582, 338] on icon at bounding box center [589, 337] width 14 height 14
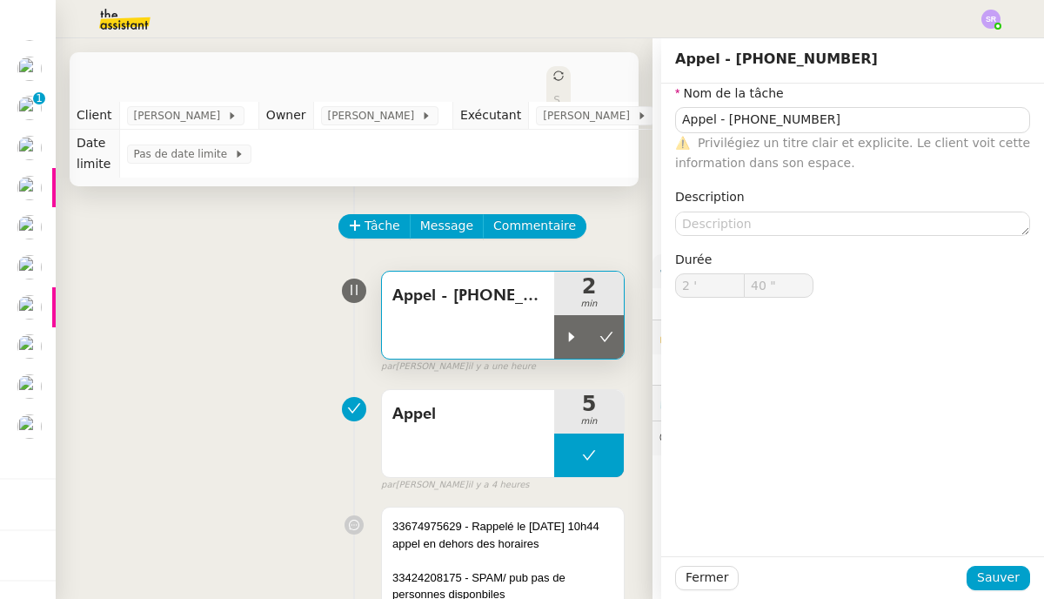
type input "Appel - [PHONE_NUMBER]"
type input "2 '"
type input "39 ""
type input "Appel - [PHONE_NUMBER]"
type input "2 '"
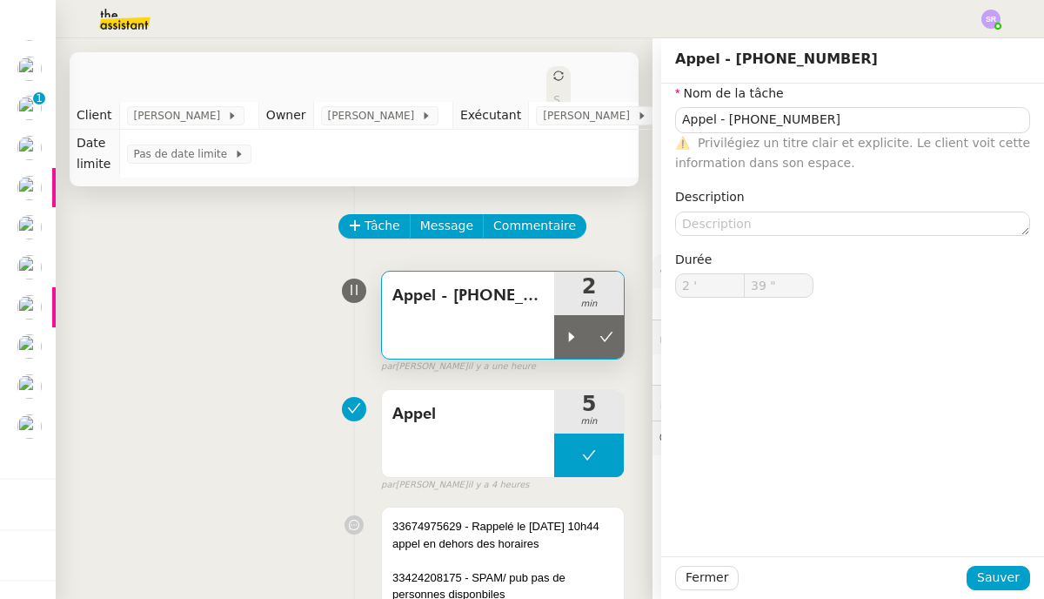
type input "39 ""
click at [303, 416] on div "Appel 5 min false par [PERSON_NAME] il y a 4 heures" at bounding box center [354, 436] width 541 height 111
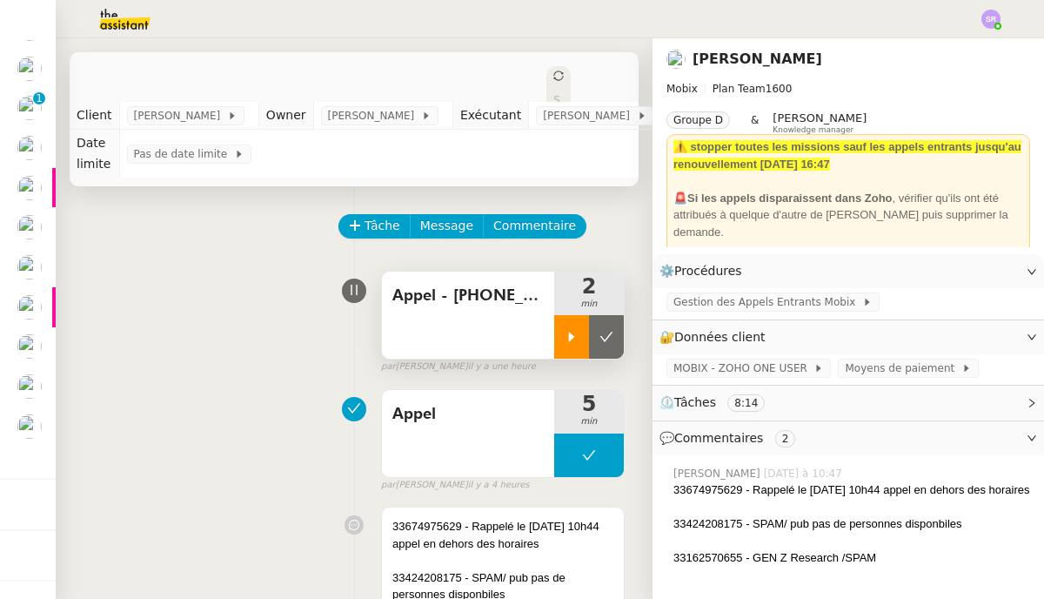
click at [565, 334] on icon at bounding box center [572, 337] width 14 height 14
click at [483, 336] on div "Appel - [PHONE_NUMBER]" at bounding box center [468, 314] width 172 height 87
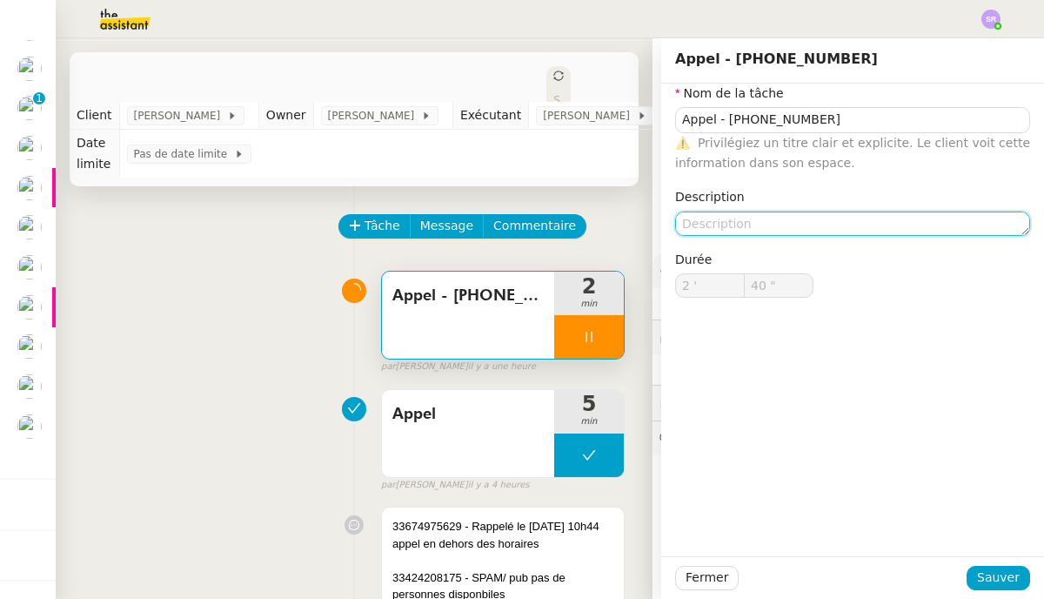
click at [718, 223] on textarea at bounding box center [852, 223] width 355 height 24
type input "41 ""
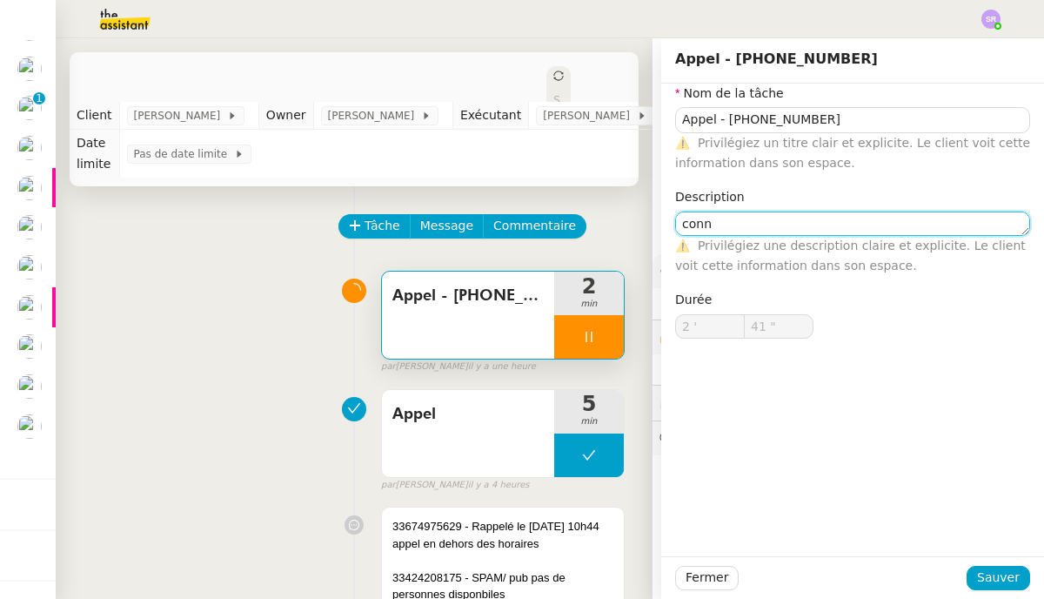
type textarea "conne"
type input "42 ""
type textarea "connexio"
type input "43 ""
type textarea "connexion"
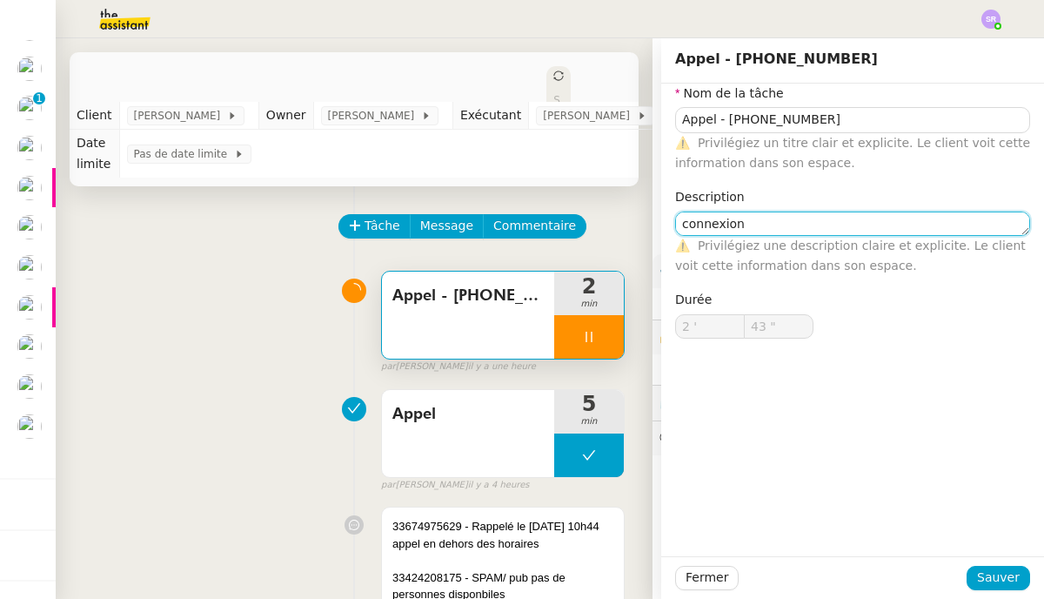
type input "44 ""
type textarea "connexion"
type input "45 ""
type textarea "connexion +"
type input "46 ""
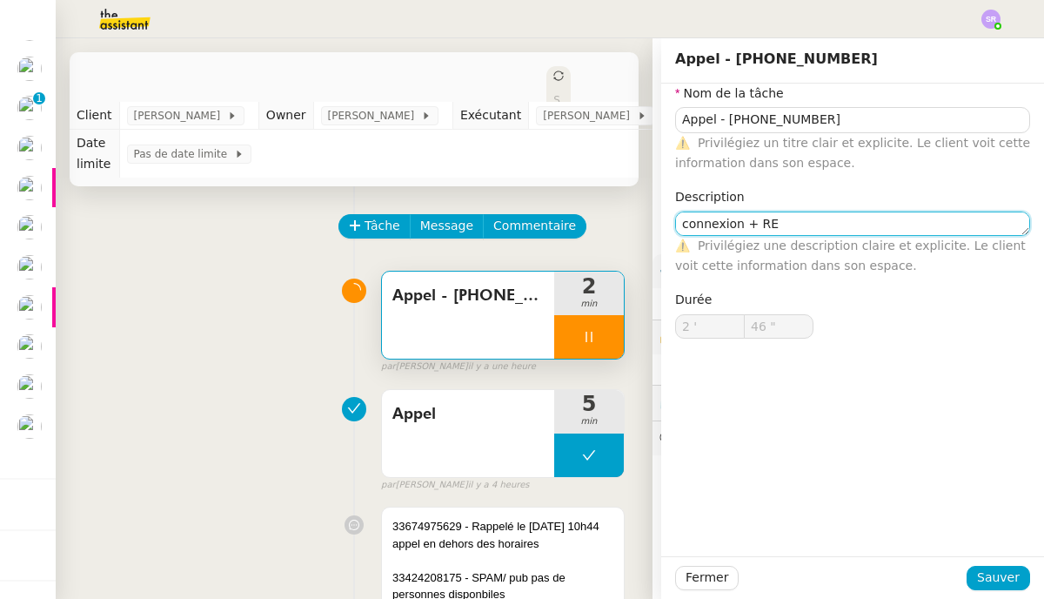
type textarea "connexion + REn"
type input "47 ""
type textarea "connexion + R"
type input "48 ""
type textarea "connexion + re"
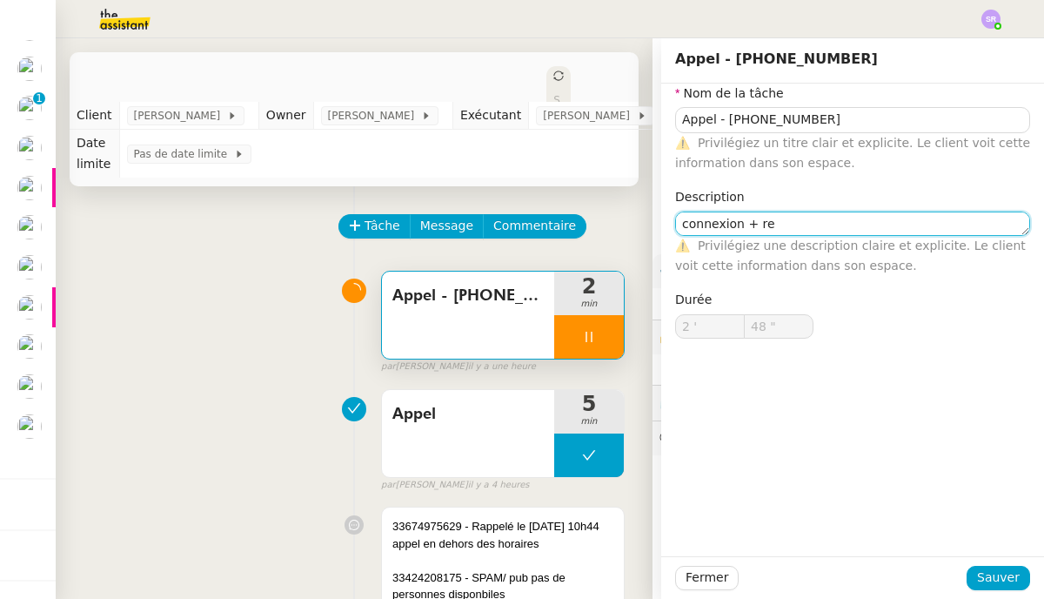
type input "49 ""
type textarea "connexion + rec"
type input "50 ""
type textarea "connexion + ren"
type input "51 ""
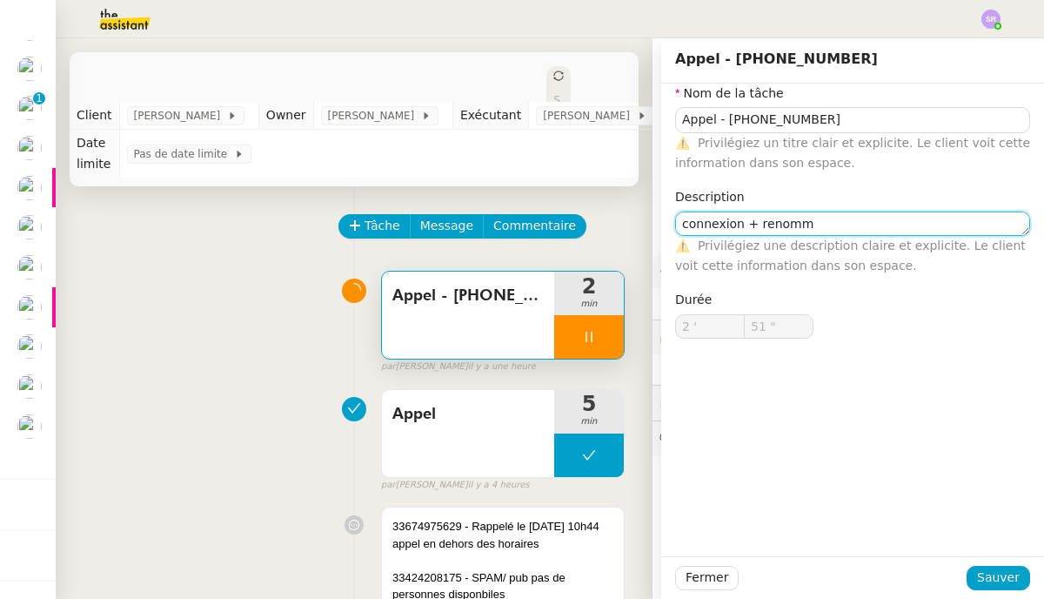
type textarea "connexion + renomma"
type input "52 ""
type textarea "connexion + renommage"
type input "54 ""
type textarea "connexion + renommage"
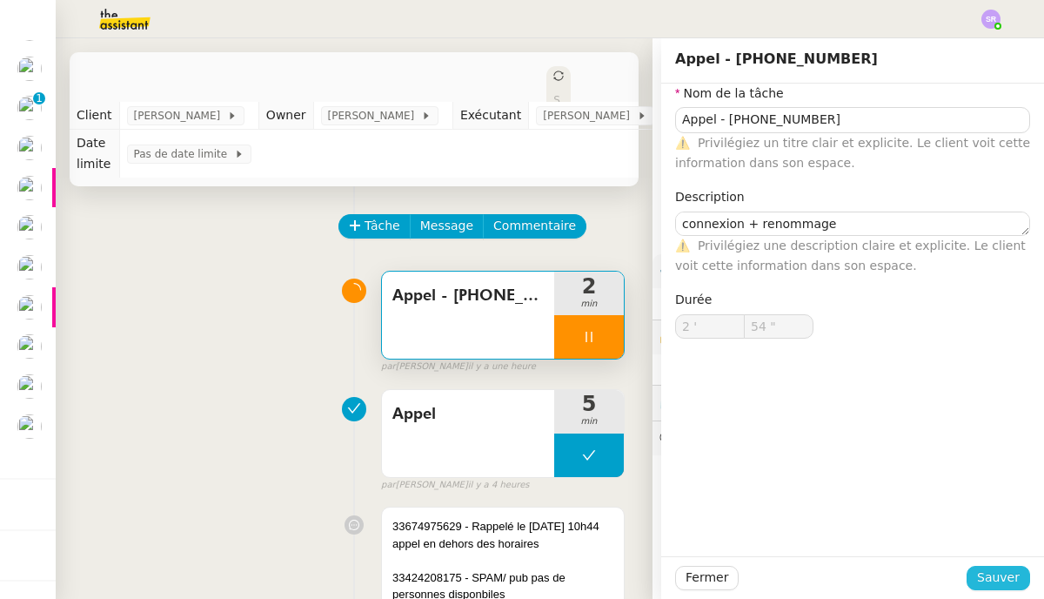
click at [718, 570] on button "Sauver" at bounding box center [999, 578] width 64 height 24
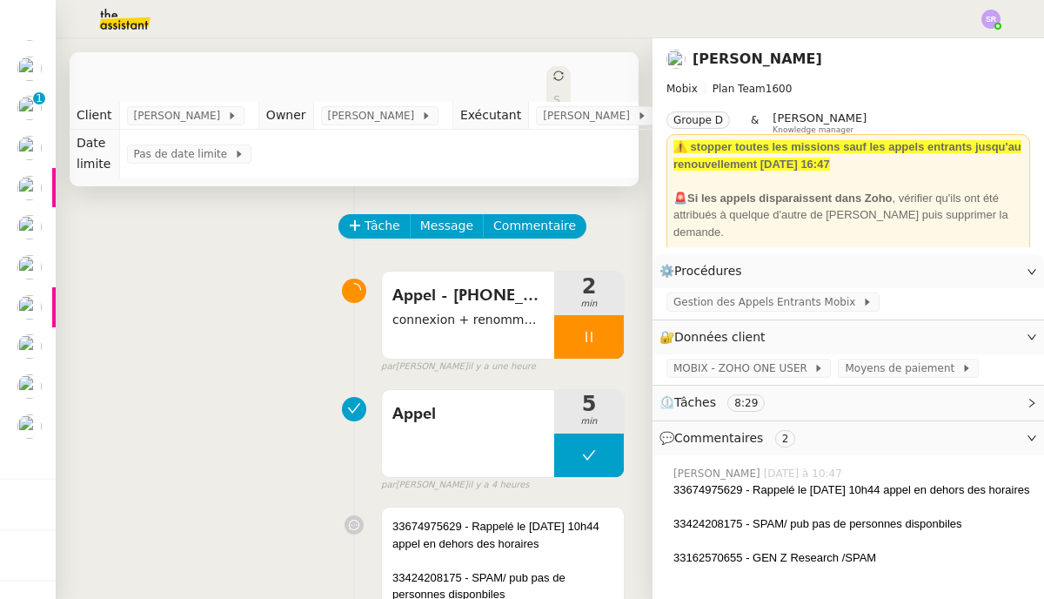
click at [577, 339] on div at bounding box center [589, 337] width 70 height 44
click at [600, 337] on icon at bounding box center [607, 337] width 14 height 14
click at [439, 335] on div "Appel - 33621826392 connexion + renommage" at bounding box center [468, 314] width 172 height 87
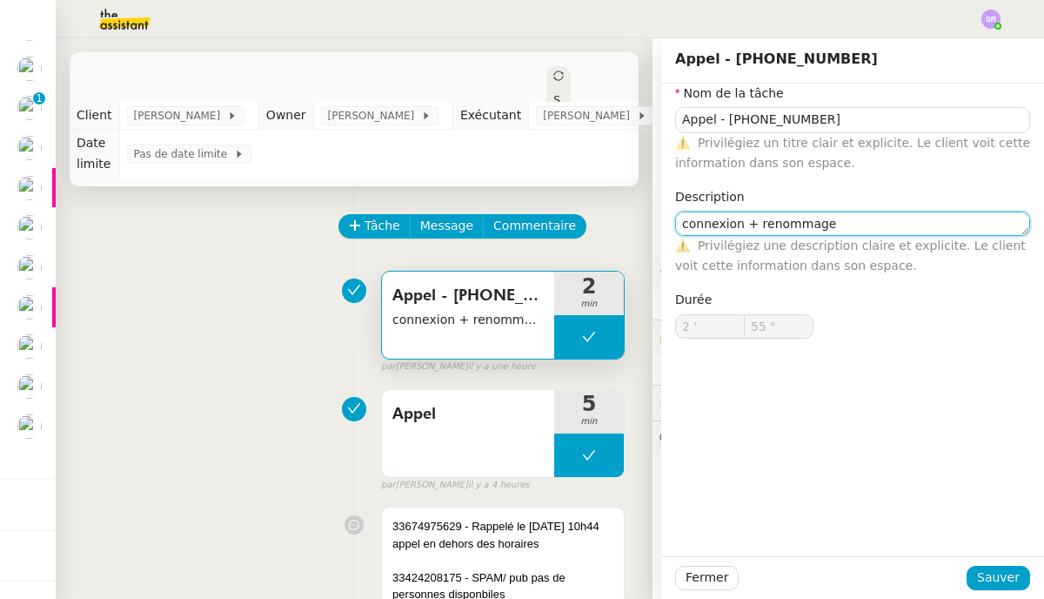
click at [675, 225] on textarea "connexion + renommage" at bounding box center [852, 223] width 355 height 24
type textarea "+ connexion + renommage"
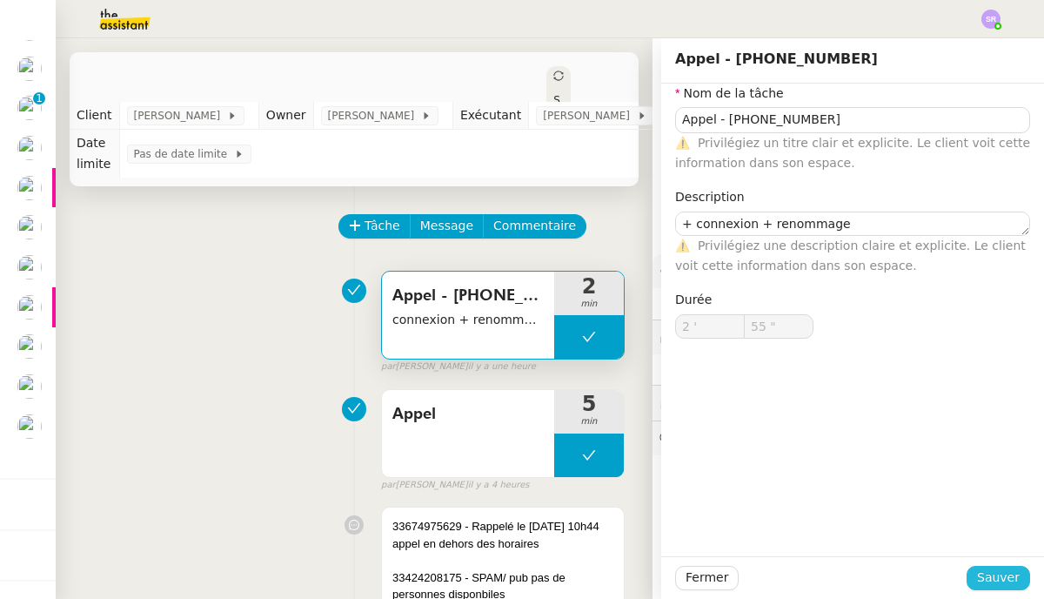
click at [718, 580] on button "Sauver" at bounding box center [999, 578] width 64 height 24
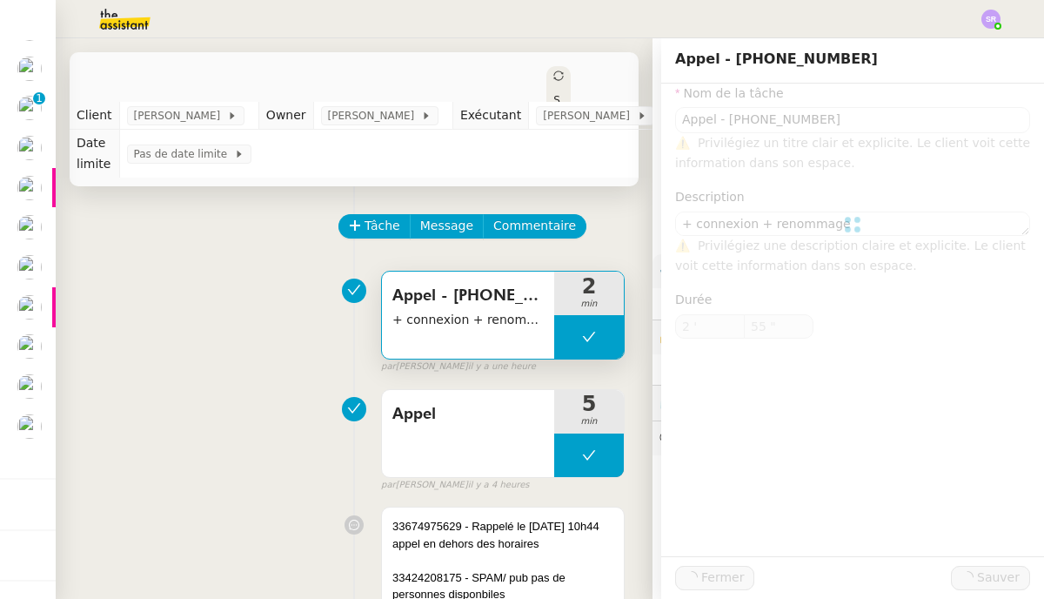
type input "Appel - [PHONE_NUMBER]"
type textarea "+ connexion + renommage"
type input "2 '"
type input "55 ""
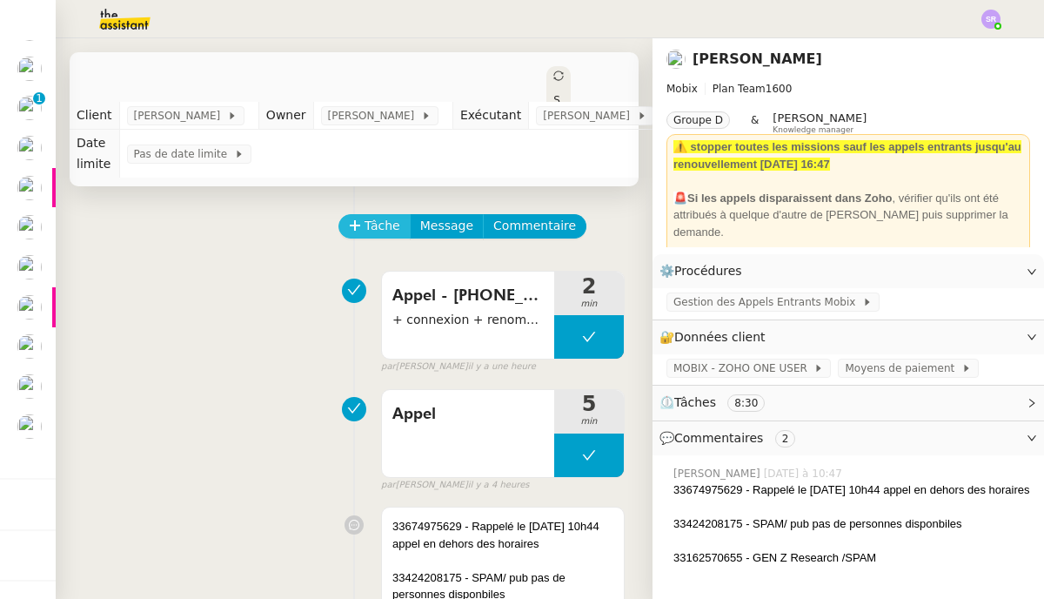
click at [370, 225] on span "Tâche" at bounding box center [383, 226] width 36 height 20
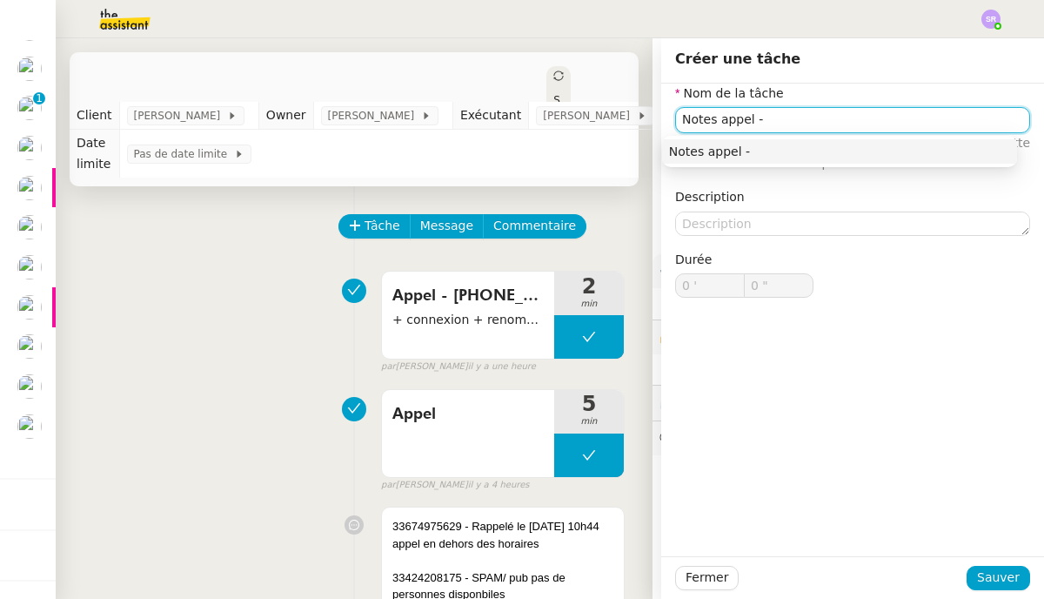
paste input "33621826392"
click at [718, 120] on input "Notes appel -33621826392" at bounding box center [852, 119] width 355 height 25
click at [718, 158] on div "Notes appel - [PHONE_NUMBER]" at bounding box center [839, 152] width 341 height 16
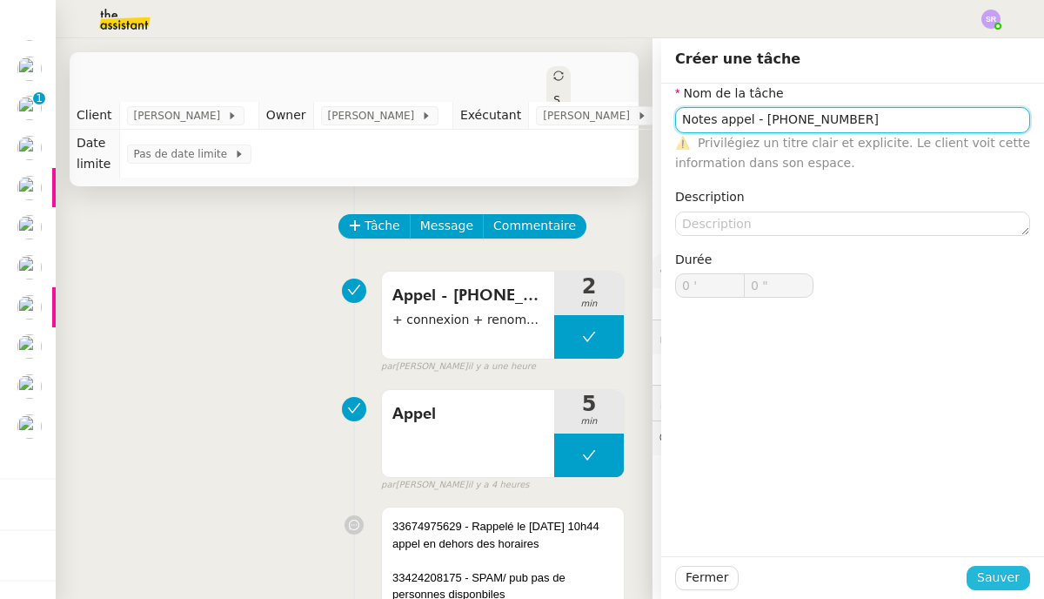
type input "Notes appel - [PHONE_NUMBER]"
click at [718, 575] on span "Sauver" at bounding box center [998, 577] width 43 height 20
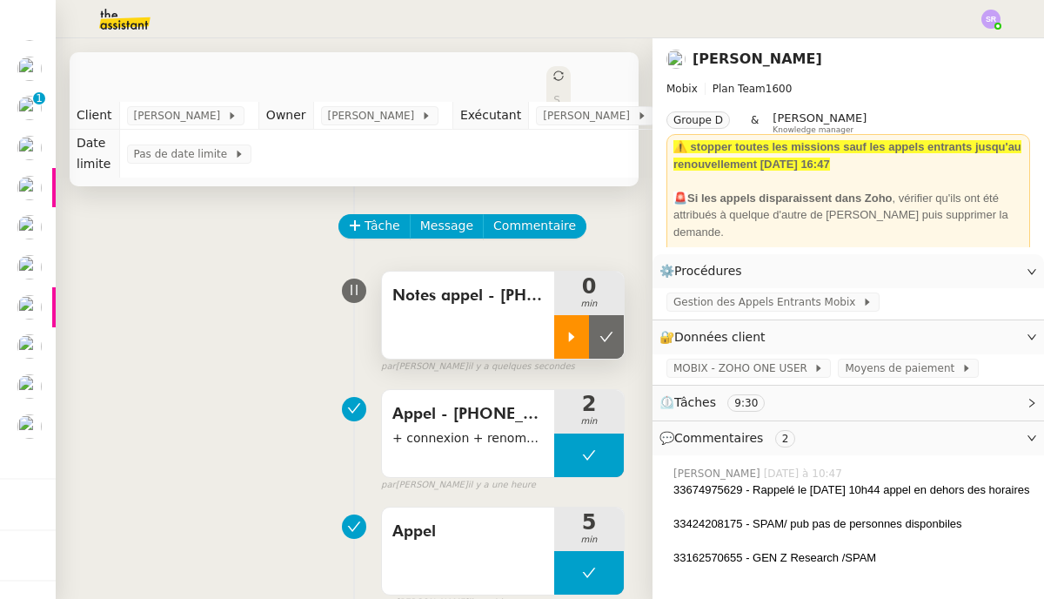
click at [554, 347] on div at bounding box center [571, 337] width 35 height 44
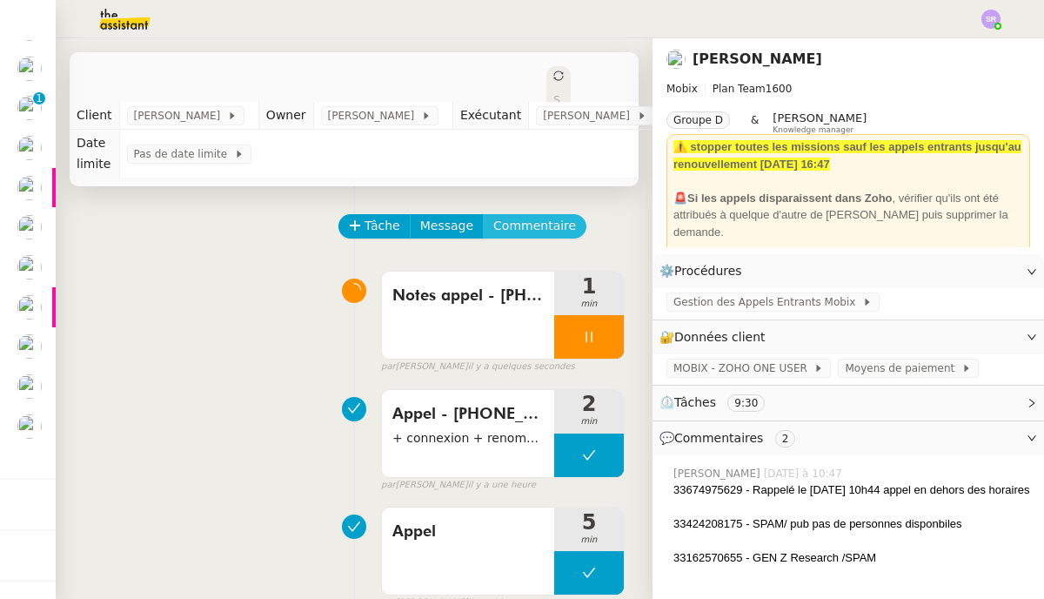
click at [527, 226] on span "Commentaire" at bounding box center [534, 226] width 83 height 20
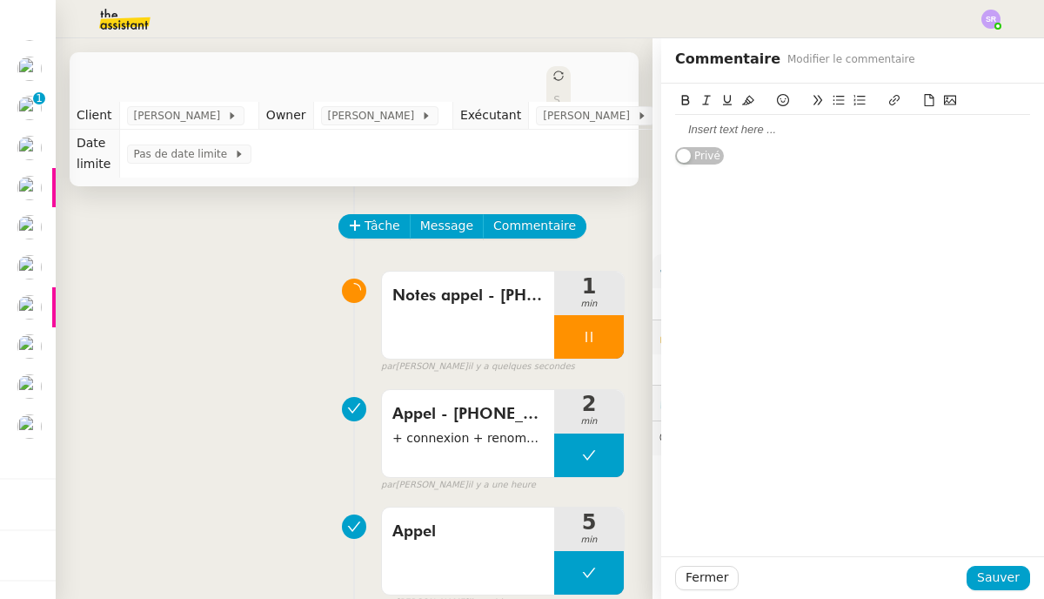
click at [718, 131] on div at bounding box center [852, 130] width 355 height 16
click at [718, 578] on span "Sauver" at bounding box center [998, 577] width 43 height 20
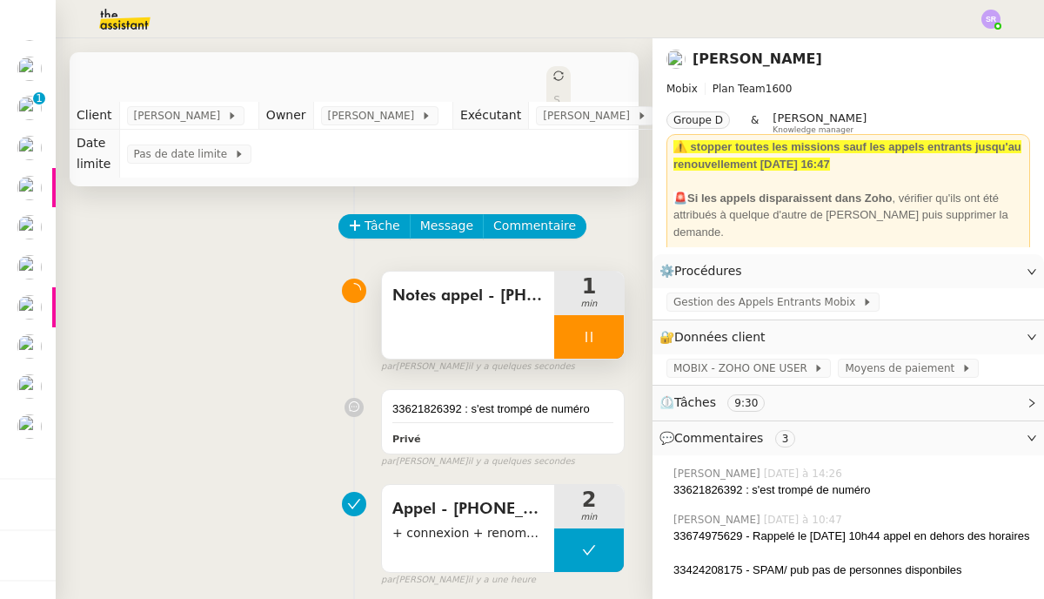
click at [582, 344] on icon at bounding box center [589, 337] width 14 height 14
click at [600, 344] on icon at bounding box center [607, 337] width 14 height 14
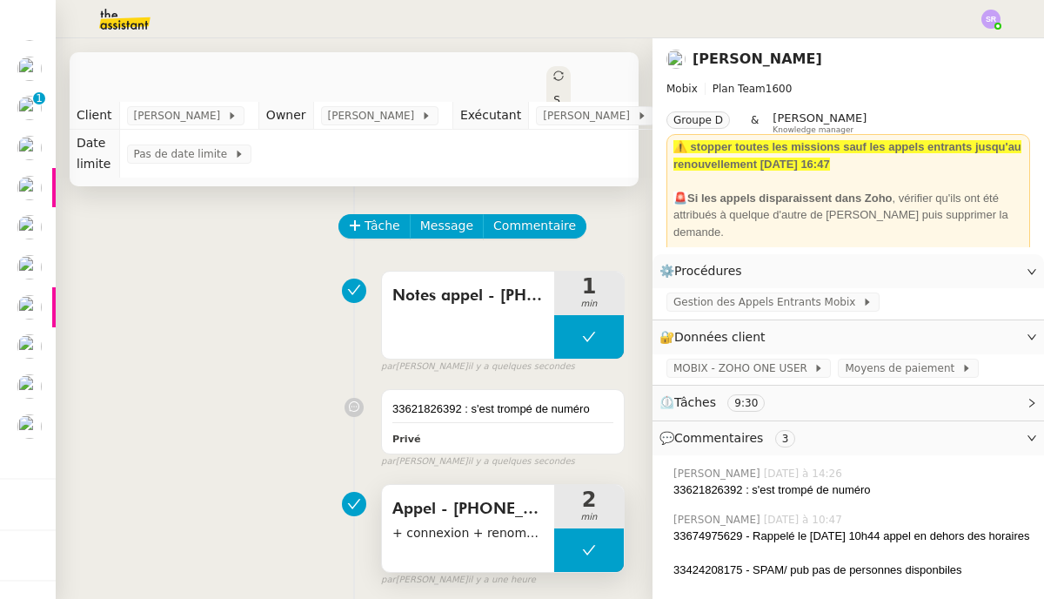
click at [486, 520] on span "Appel - [PHONE_NUMBER]" at bounding box center [467, 509] width 151 height 26
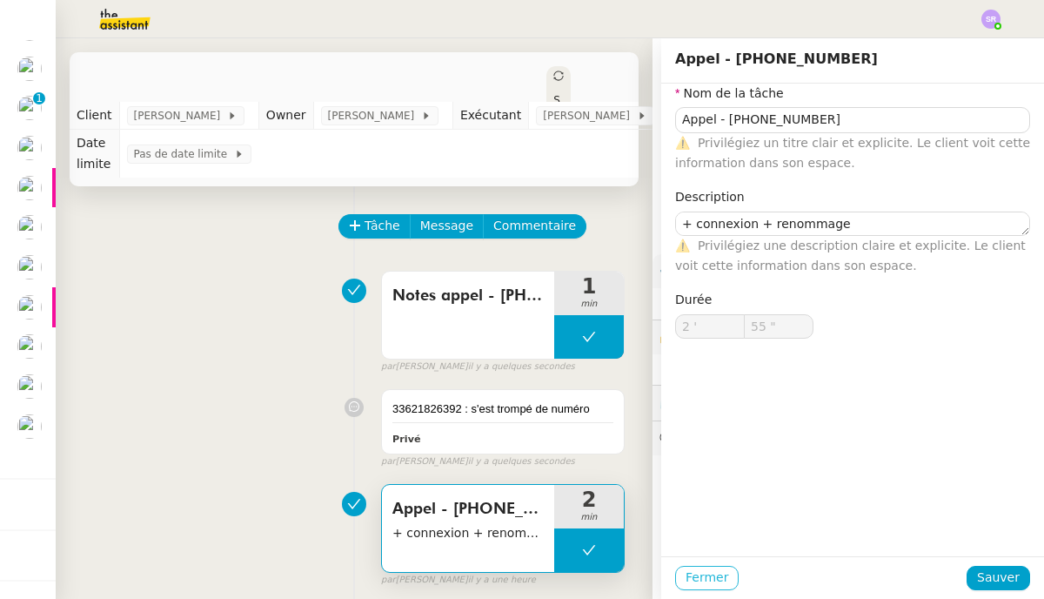
click at [686, 570] on span "Fermer" at bounding box center [707, 577] width 43 height 20
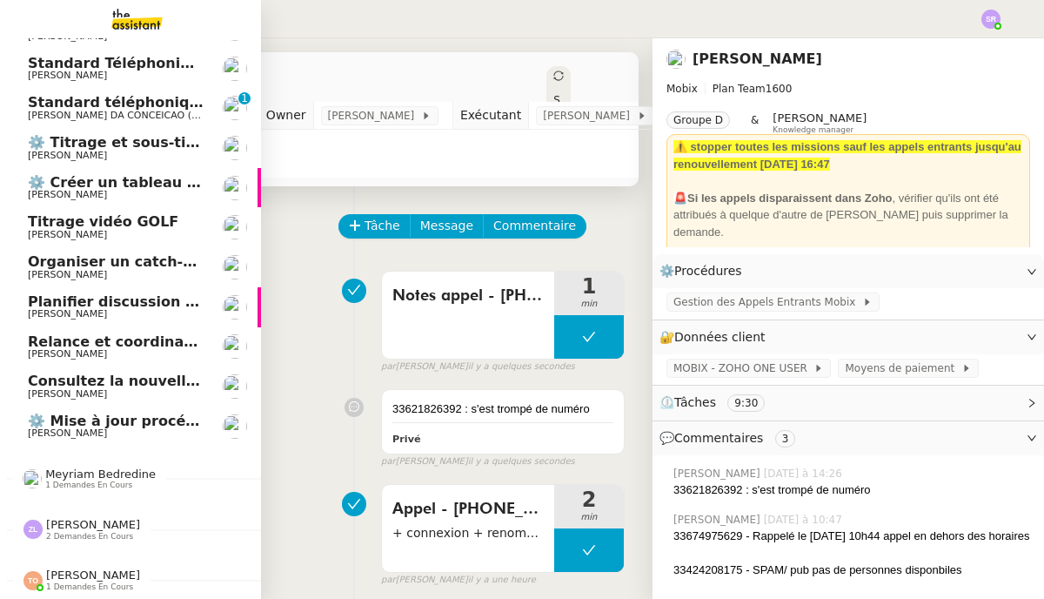
click at [111, 110] on span "[PERSON_NAME] DA CONCEICAO (thermisure)" at bounding box center [137, 115] width 219 height 11
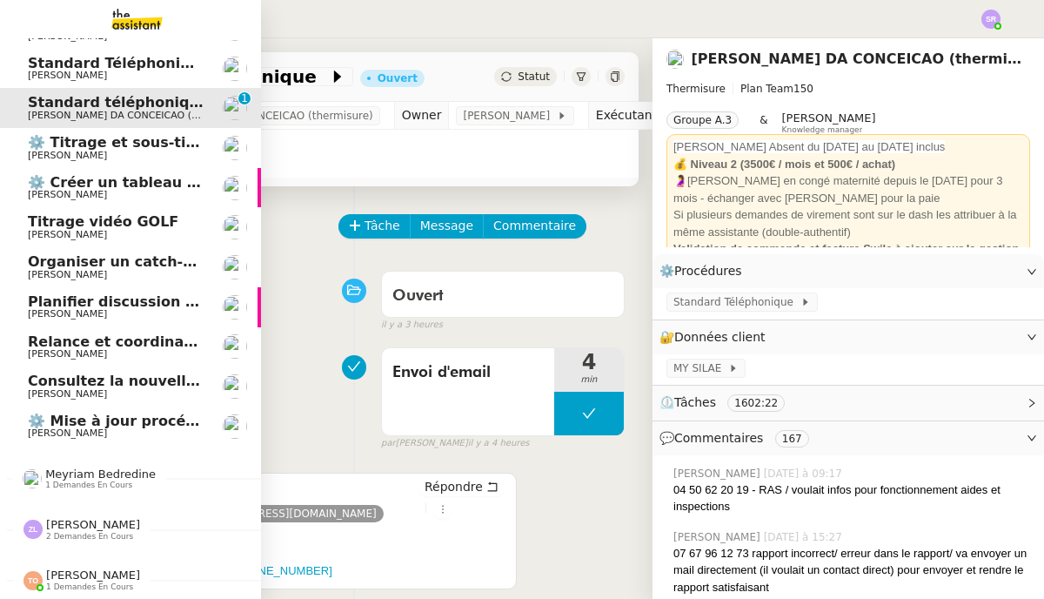
click at [63, 70] on span "[PERSON_NAME]" at bounding box center [67, 75] width 79 height 11
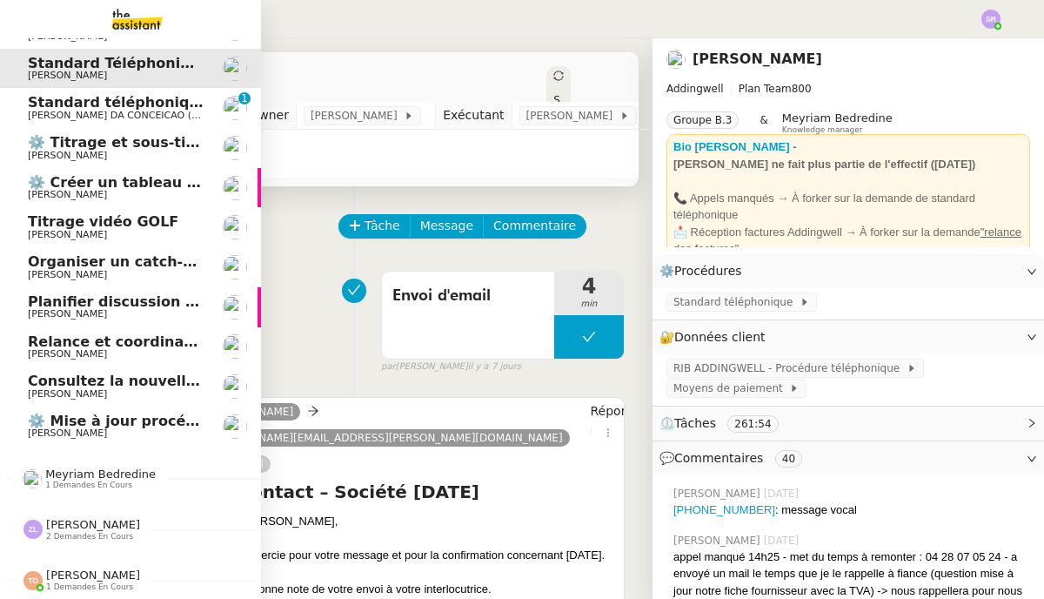
click at [142, 18] on img at bounding box center [123, 19] width 135 height 38
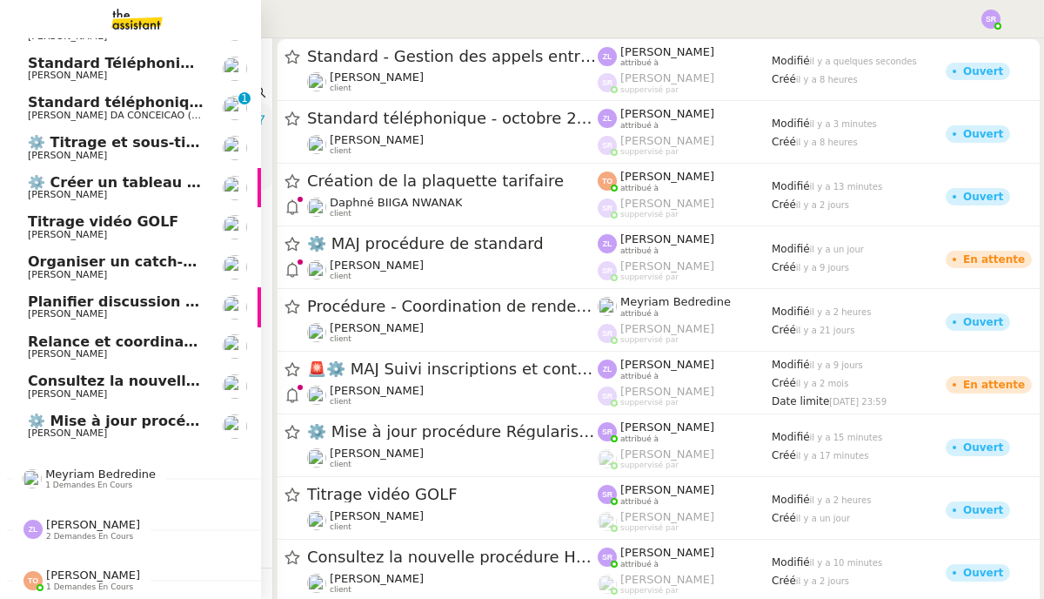
click at [73, 532] on span "2 demandes en cours" at bounding box center [89, 537] width 87 height 10
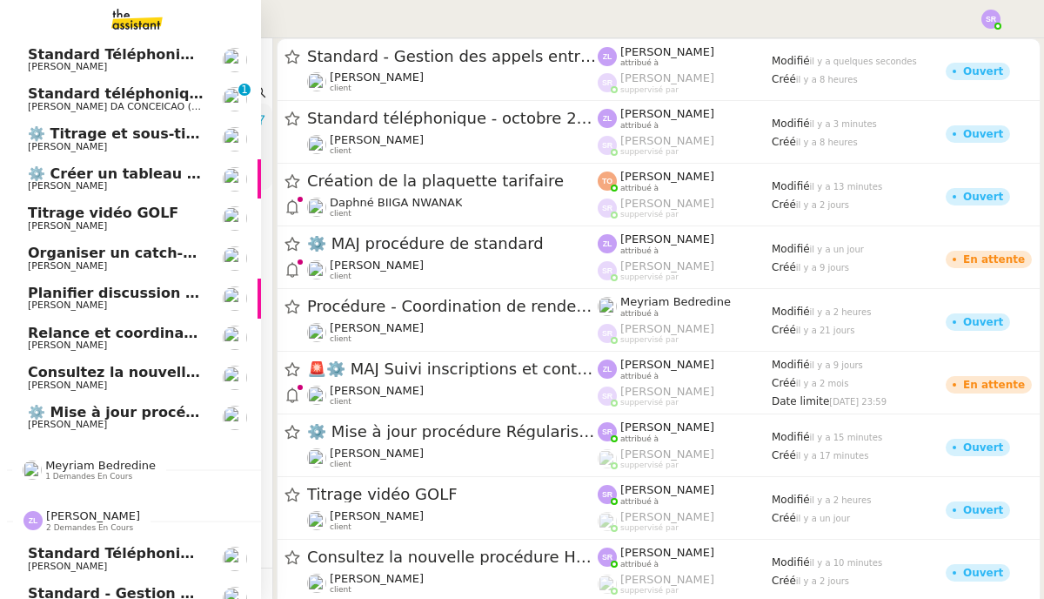
click at [83, 570] on span "[PERSON_NAME]" at bounding box center [67, 565] width 79 height 11
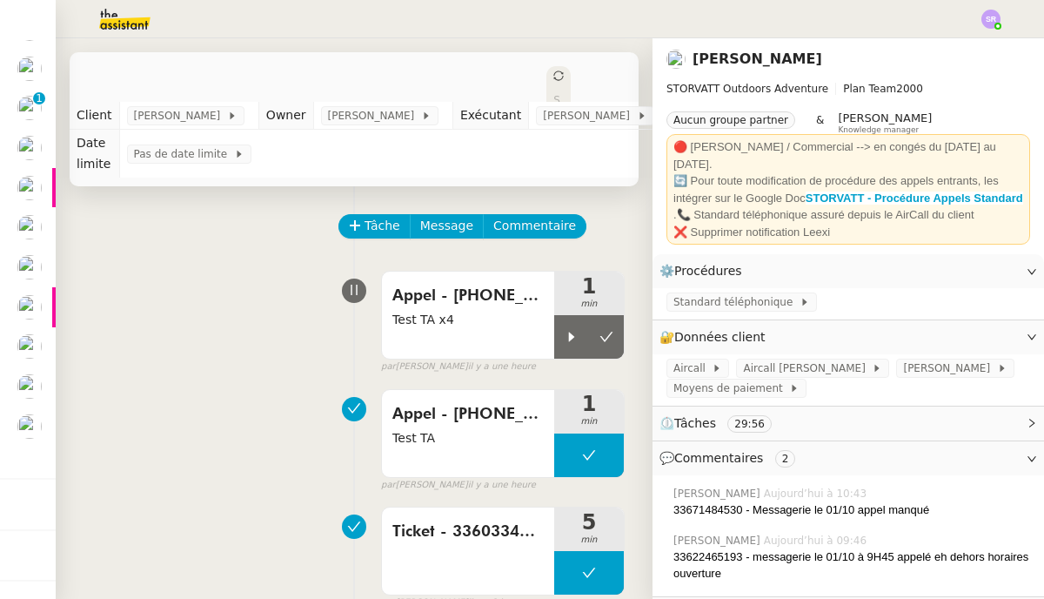
scroll to position [75, 0]
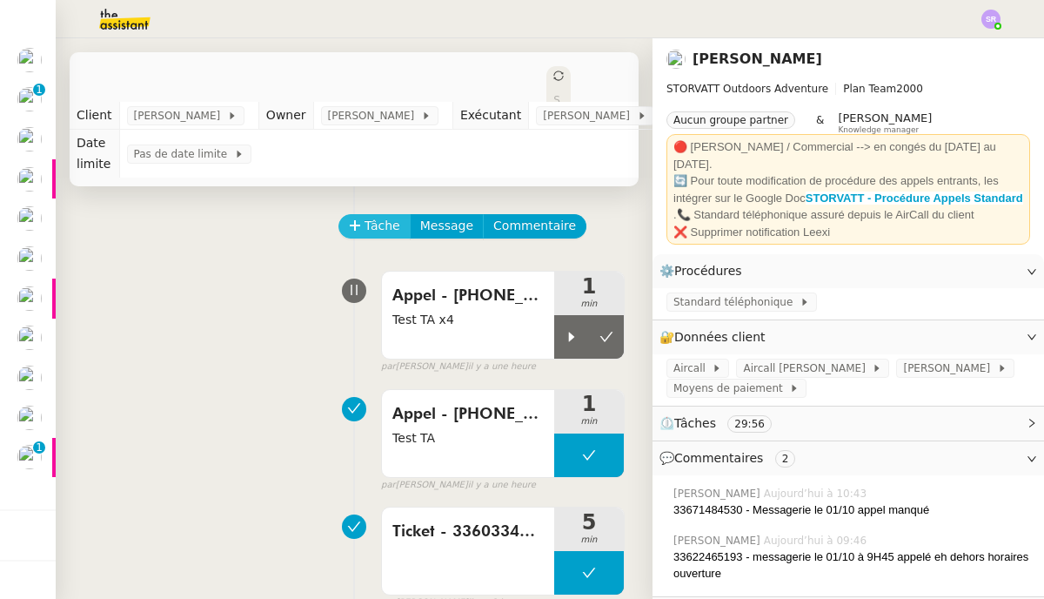
click at [369, 224] on span "Tâche" at bounding box center [383, 226] width 36 height 20
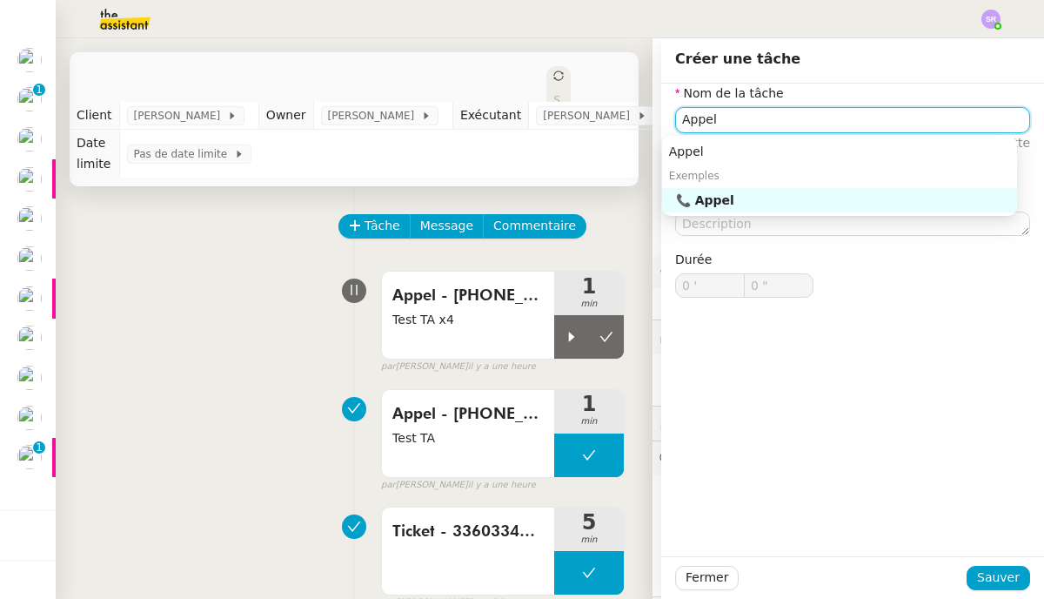
click at [718, 198] on div "📞 Appel" at bounding box center [843, 200] width 334 height 16
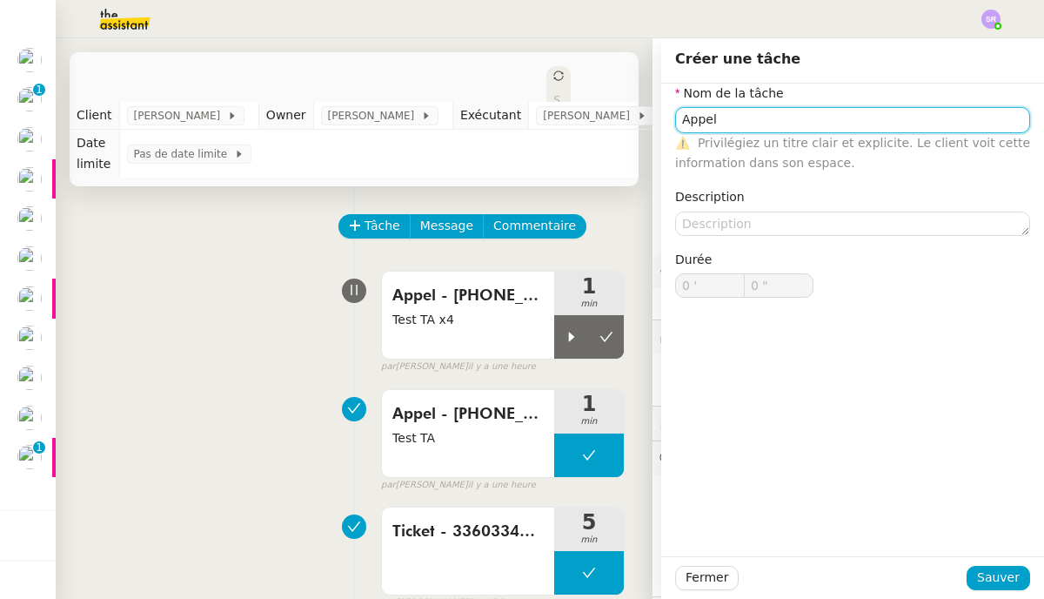
type input "Appel"
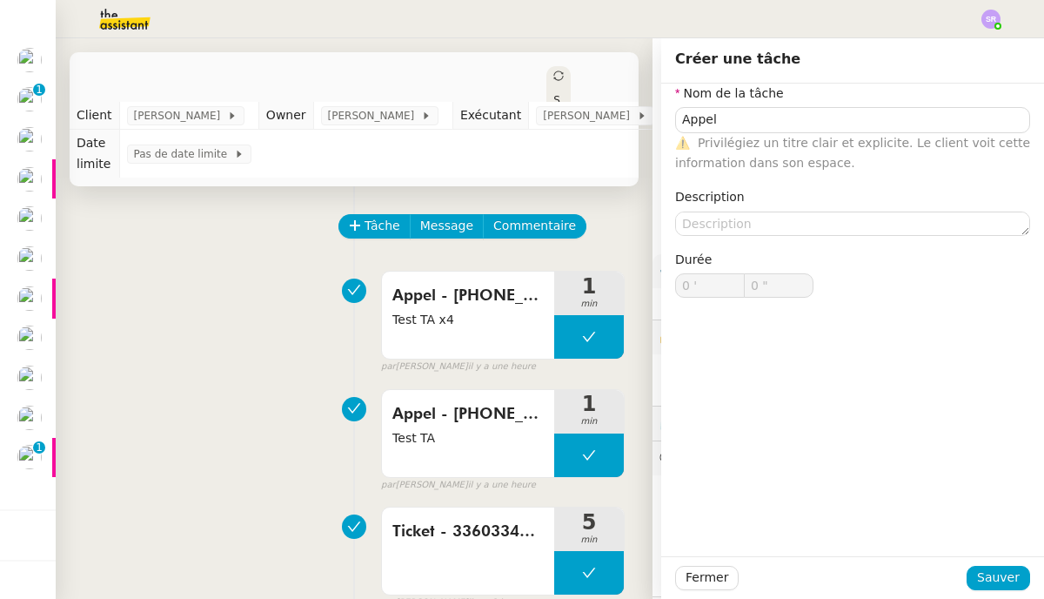
click at [286, 344] on div "Appel - [PHONE_NUMBER] Test TA x4 1 min false par [PERSON_NAME] il y a une heure" at bounding box center [354, 318] width 541 height 111
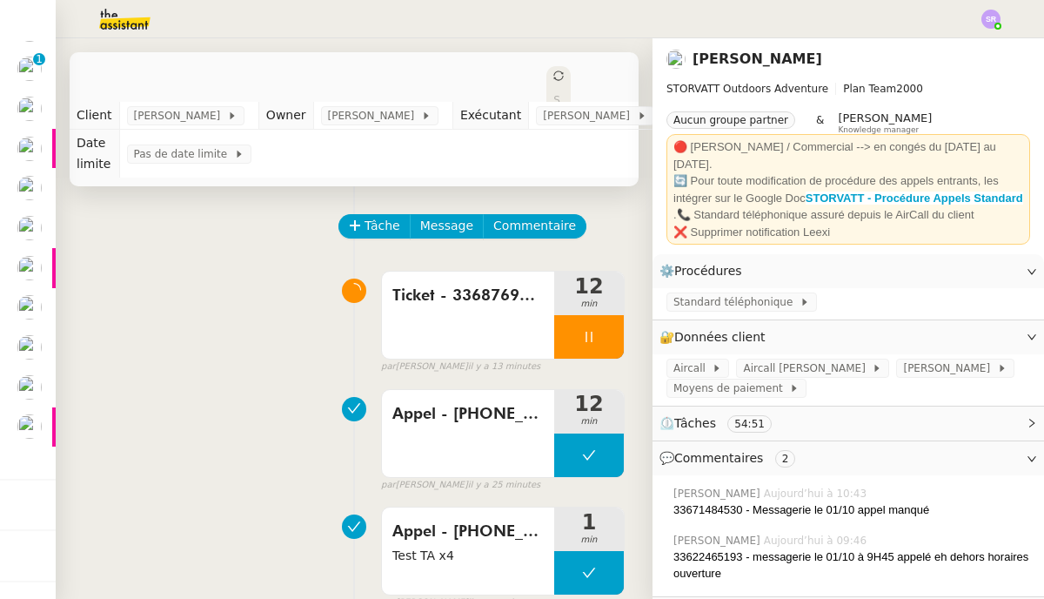
scroll to position [115, 0]
